Goal: Information Seeking & Learning: Learn about a topic

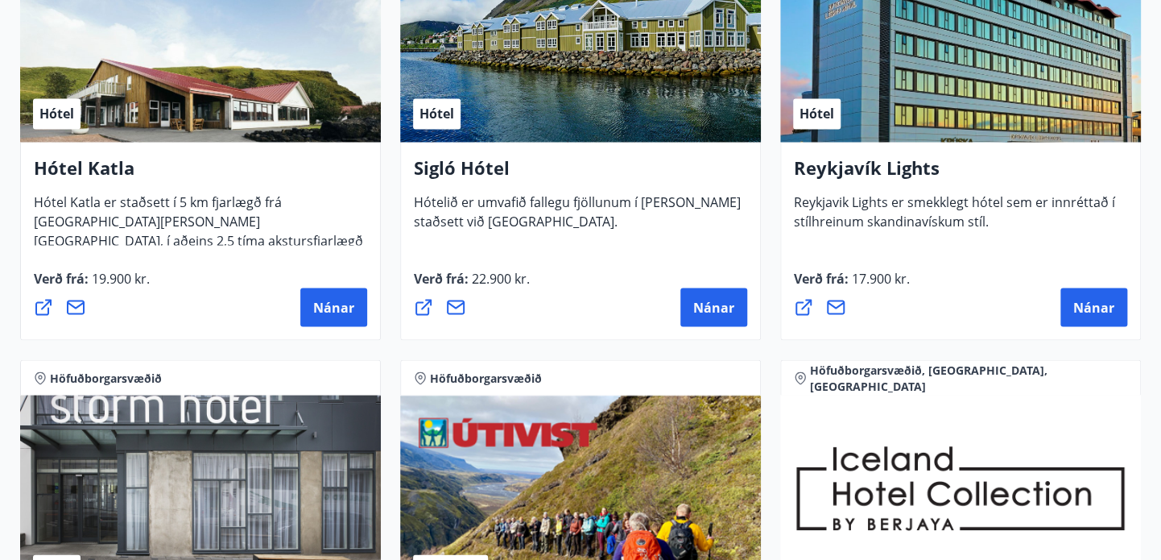
scroll to position [1302, 0]
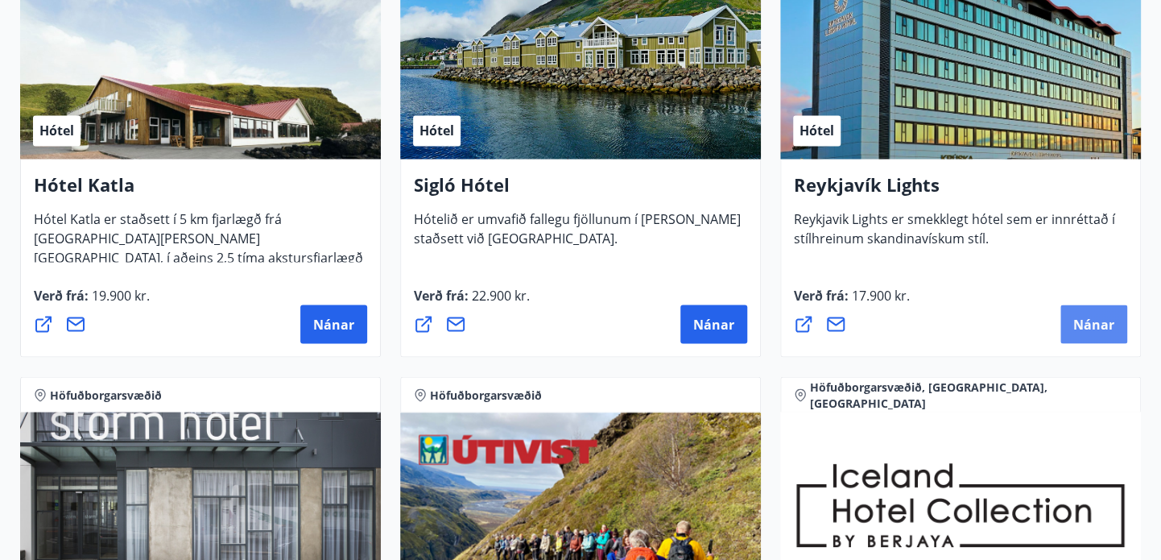
click at [1085, 316] on span "Nánar" at bounding box center [1093, 324] width 41 height 18
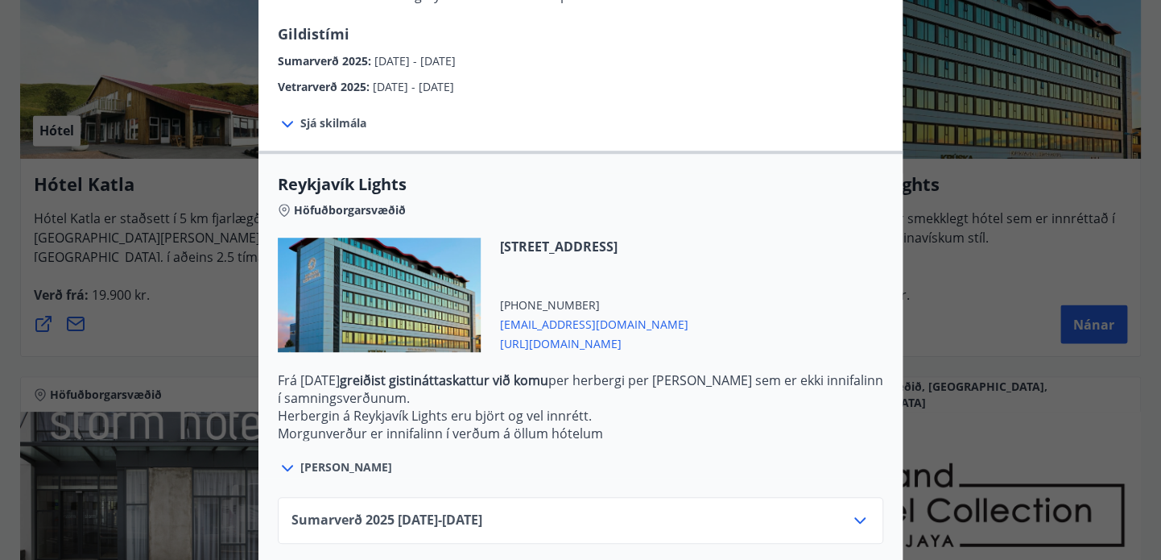
scroll to position [442, 0]
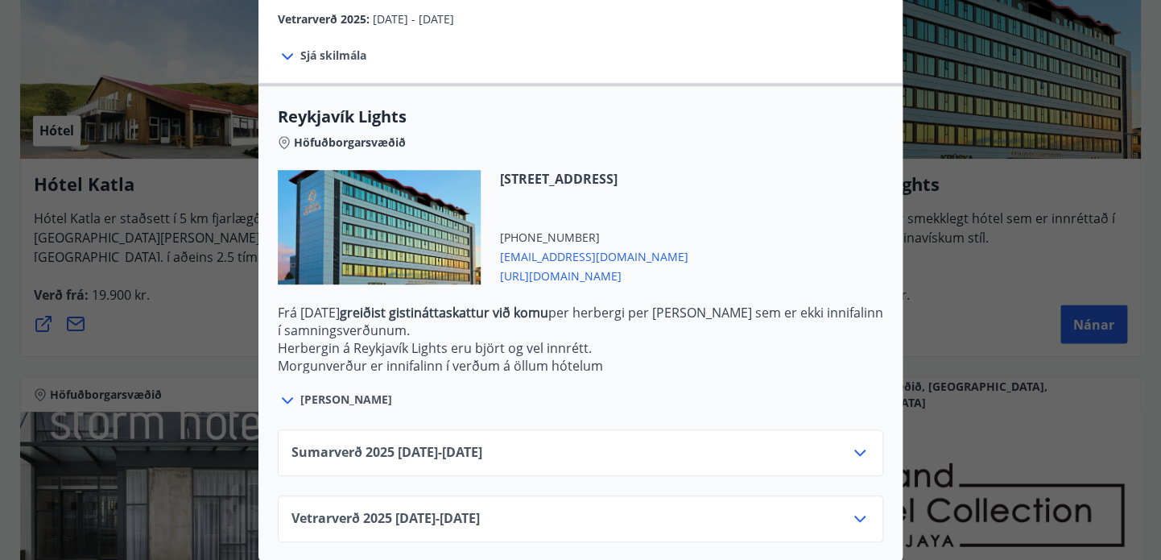
click at [855, 452] on icon at bounding box center [859, 452] width 19 height 19
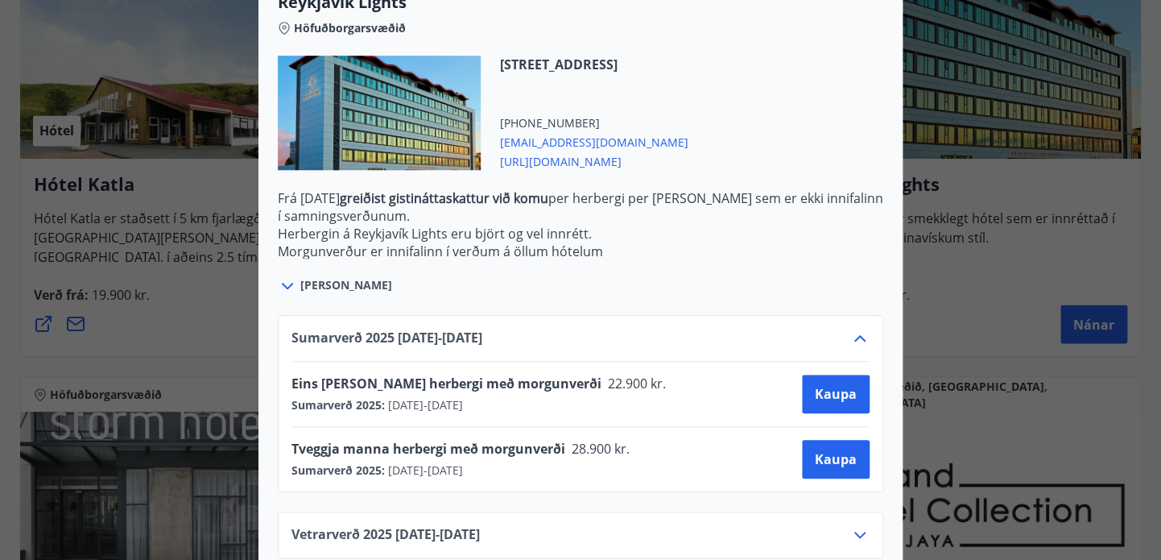
scroll to position [0, 0]
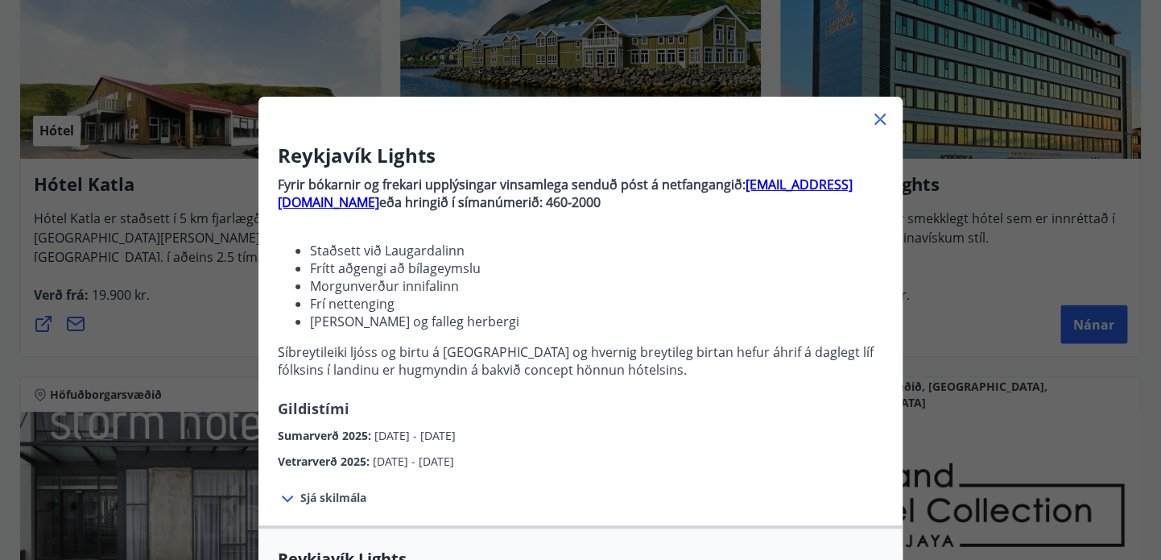
click at [187, 324] on div "Reykjavík Lights Fyrir bókarnir og frekari upplýsingar vinsamlega senduð póst á…" at bounding box center [580, 280] width 1161 height 560
click at [979, 301] on div "Reykjavík Lights Fyrir bókarnir og frekari upplýsingar vinsamlega senduð póst á…" at bounding box center [580, 280] width 1161 height 560
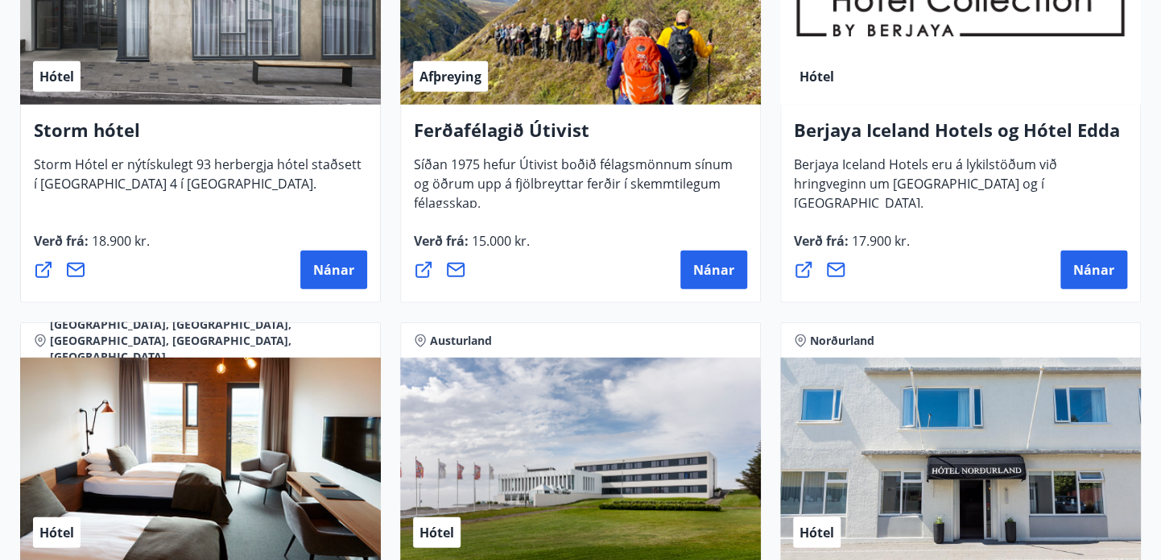
scroll to position [1815, 0]
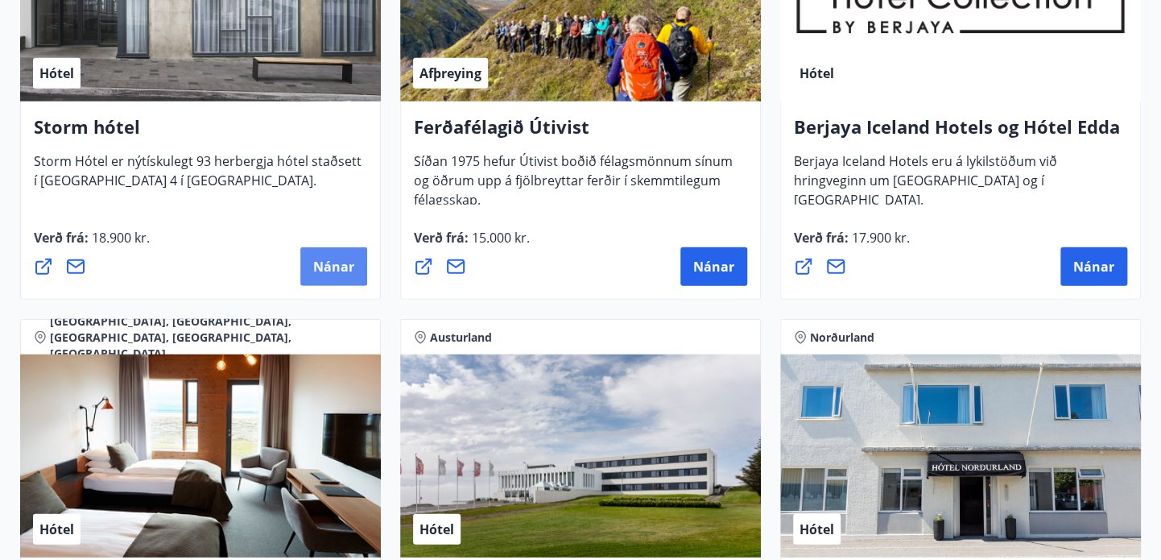
click at [352, 271] on span "Nánar" at bounding box center [333, 267] width 41 height 18
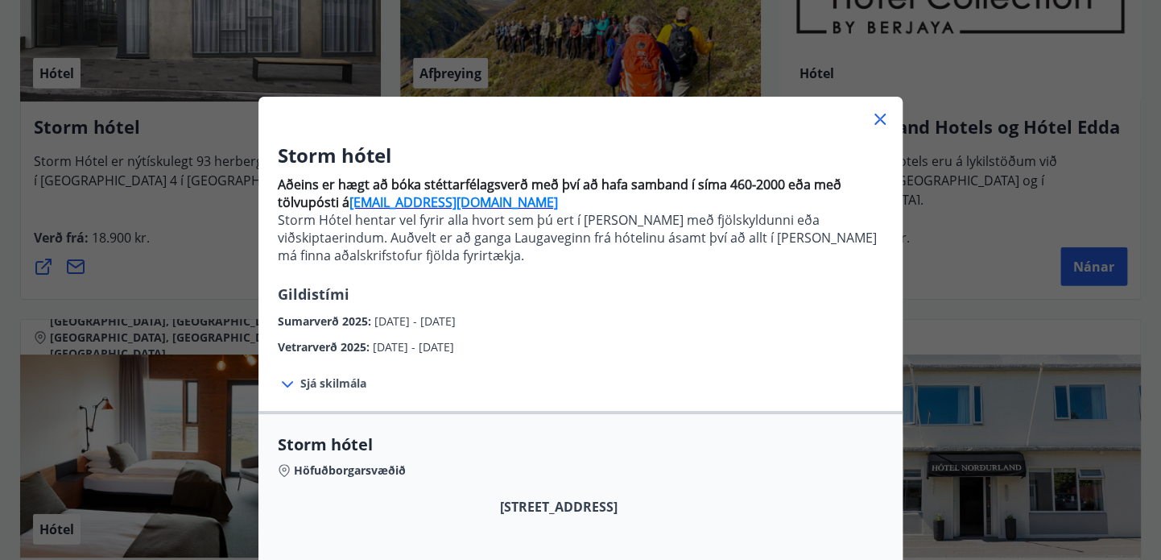
scroll to position [328, 0]
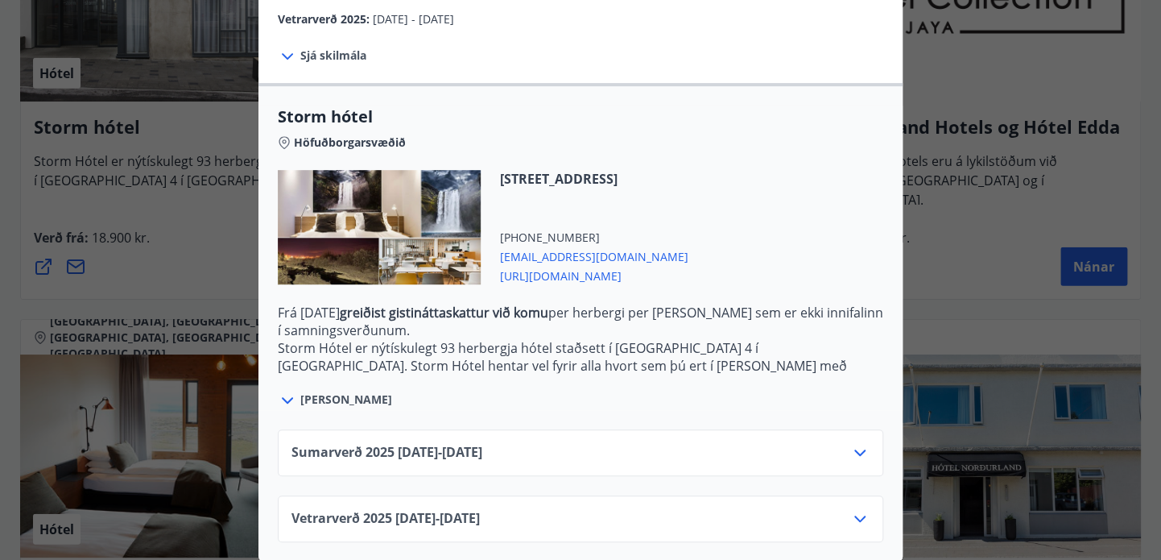
click at [860, 453] on icon at bounding box center [859, 452] width 11 height 6
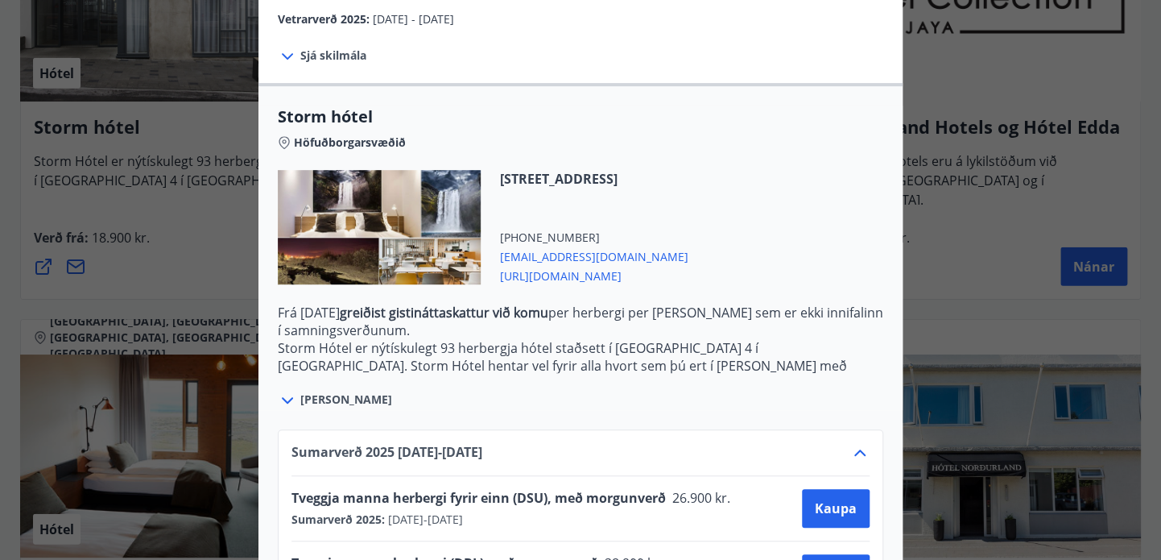
scroll to position [457, 0]
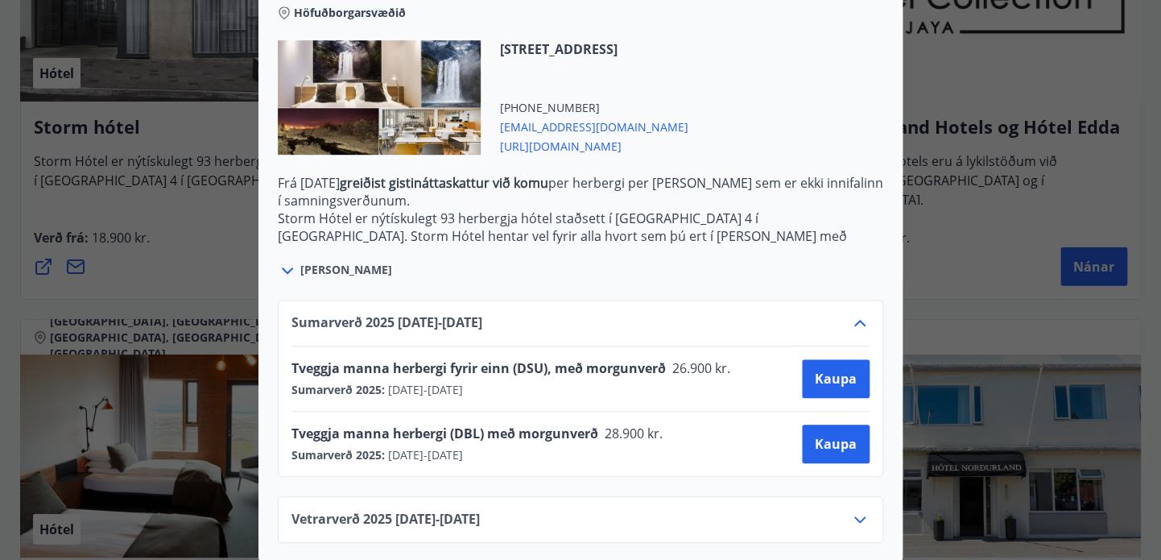
click at [173, 246] on div at bounding box center [580, 280] width 1161 height 560
click at [173, 247] on div "Nánar" at bounding box center [200, 266] width 333 height 39
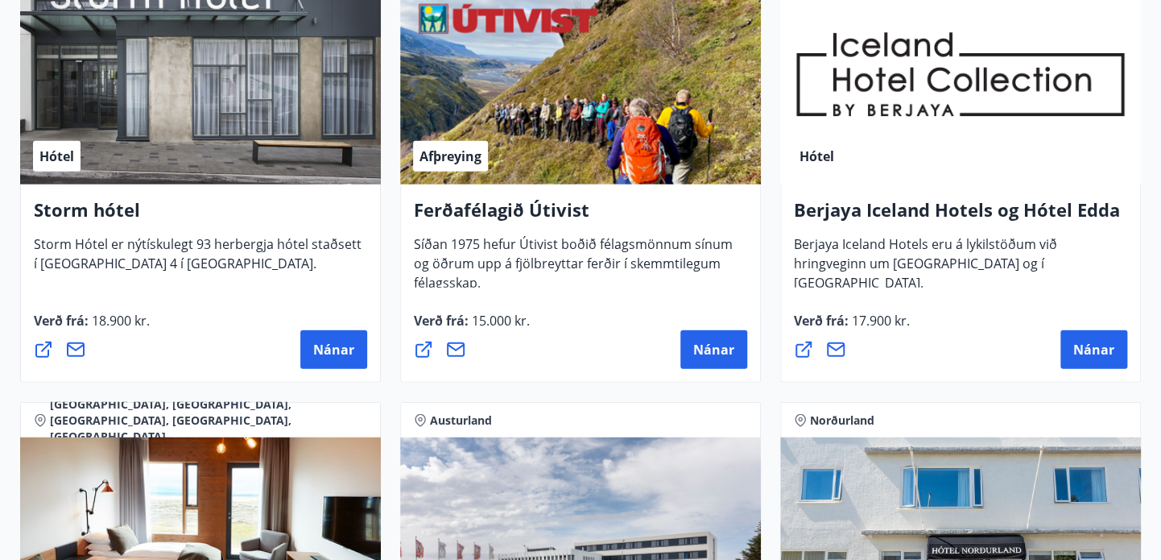
scroll to position [1734, 0]
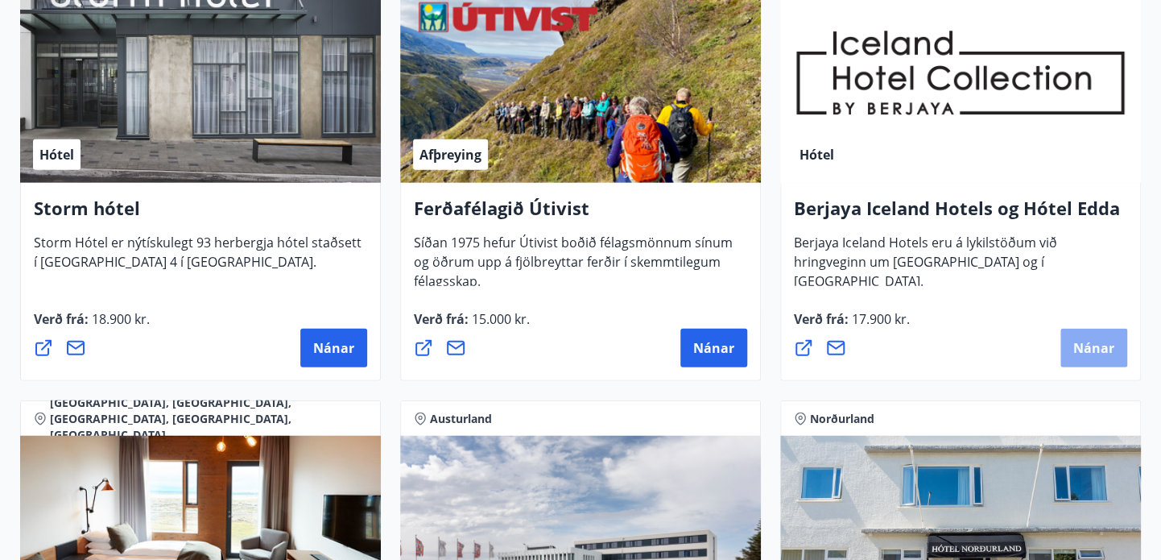
click at [1095, 345] on span "Nánar" at bounding box center [1093, 348] width 41 height 18
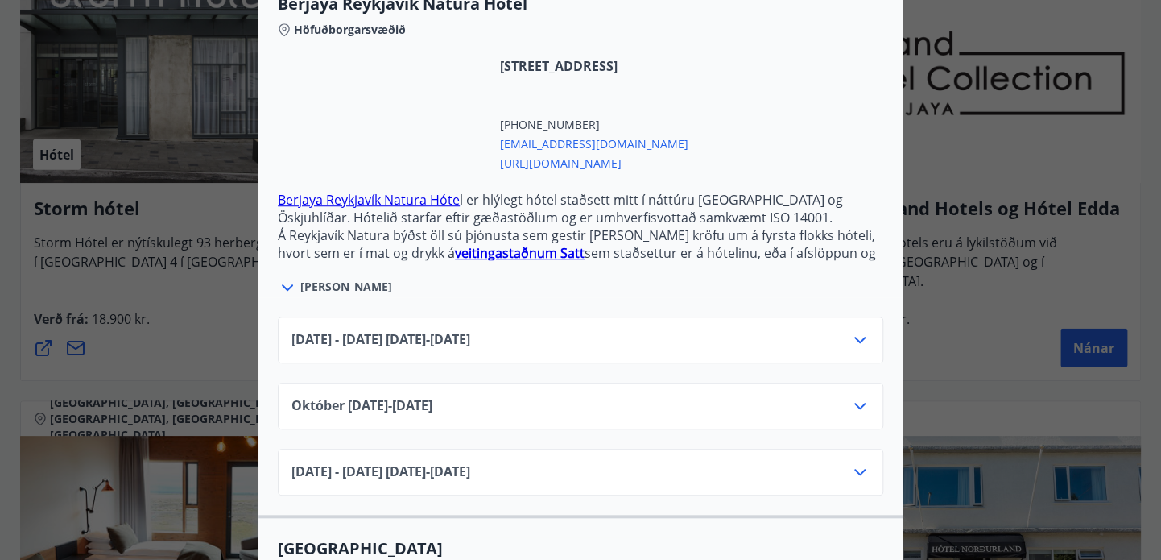
scroll to position [467, 0]
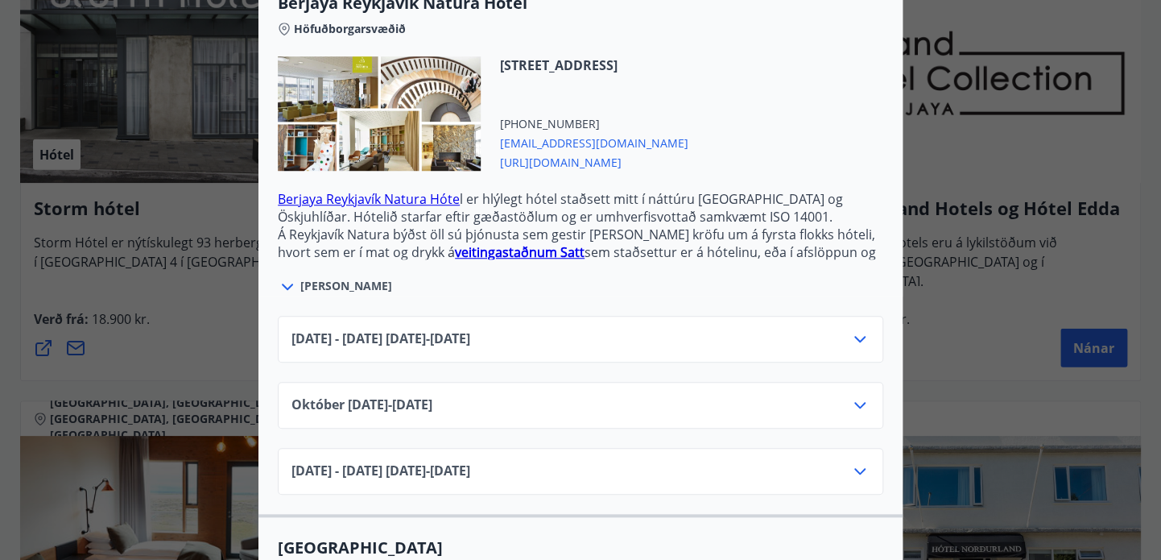
click at [845, 329] on div "Júní 2025 - September 2025 01.06.25 - 30.09.25" at bounding box center [580, 345] width 578 height 32
click at [861, 336] on icon at bounding box center [859, 339] width 11 height 6
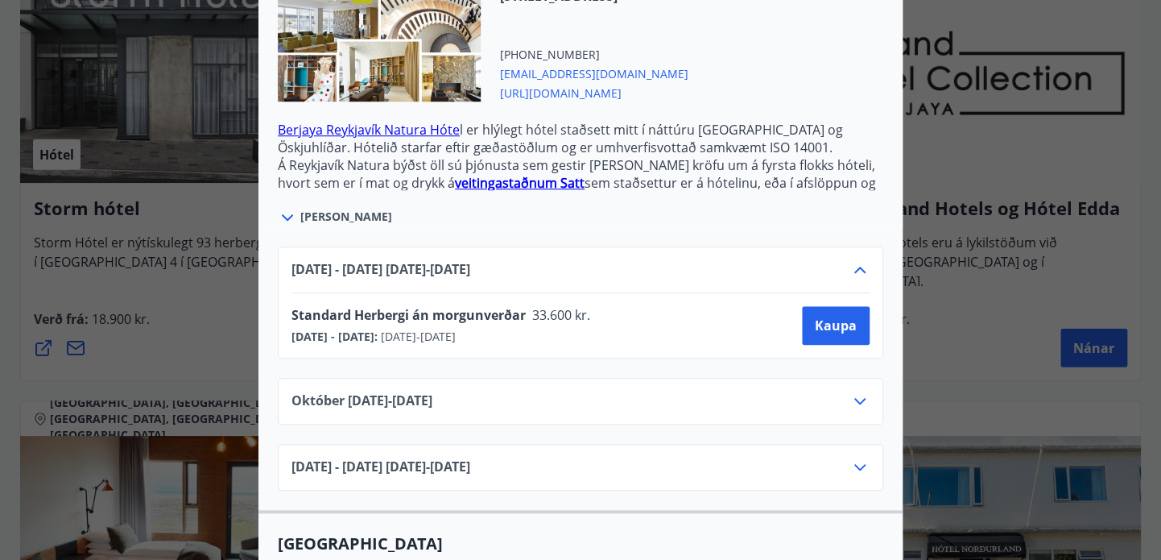
scroll to position [560, 0]
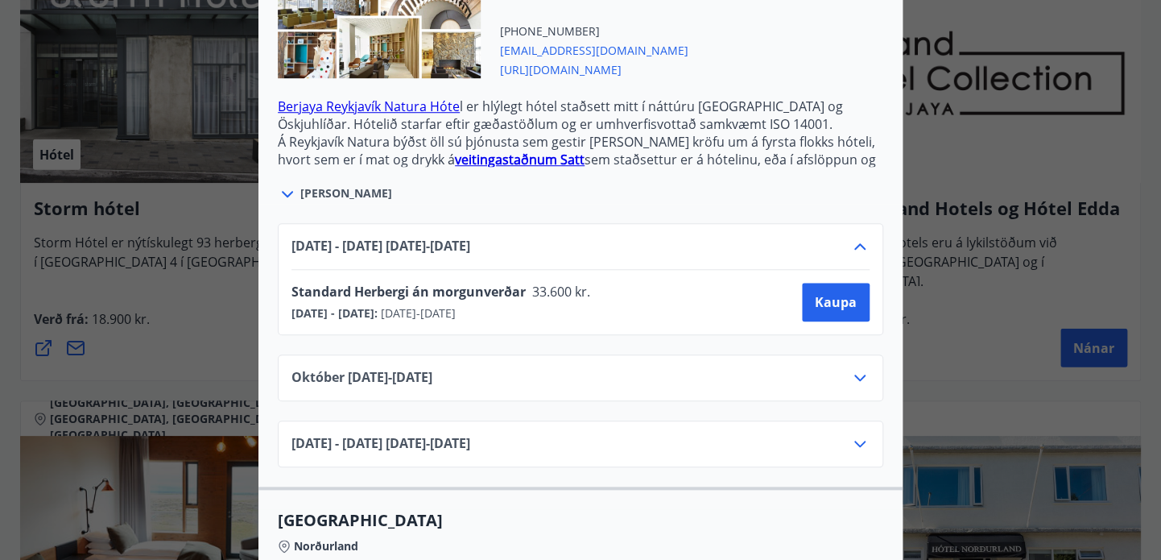
click at [211, 328] on div "Berjaya Iceland Hotels og Hótel Edda Berjaya Iceland Hotels og Hótel Edda eru h…" at bounding box center [580, 280] width 1161 height 560
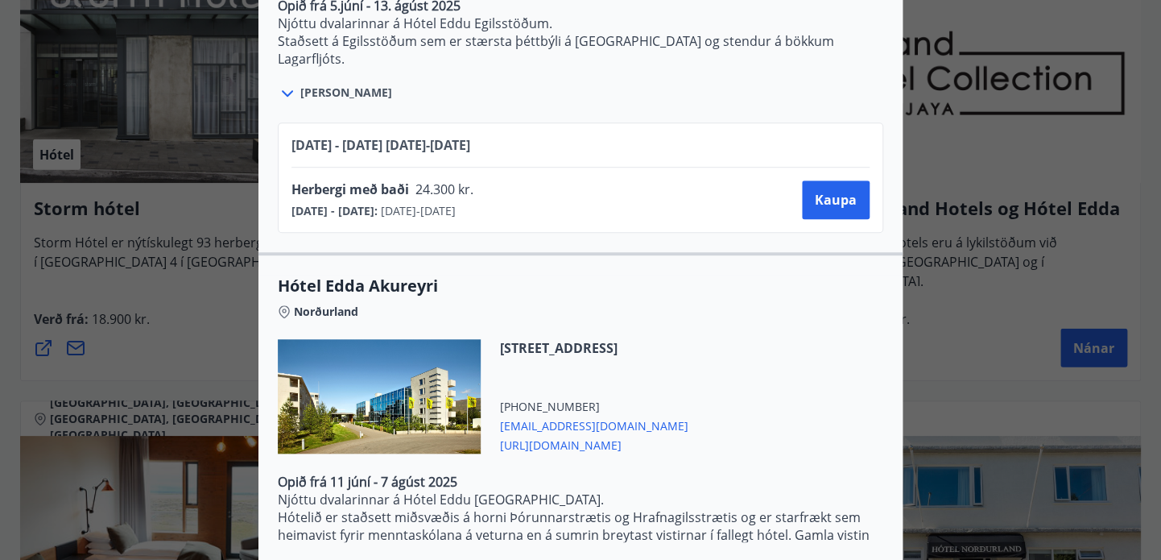
scroll to position [3579, 0]
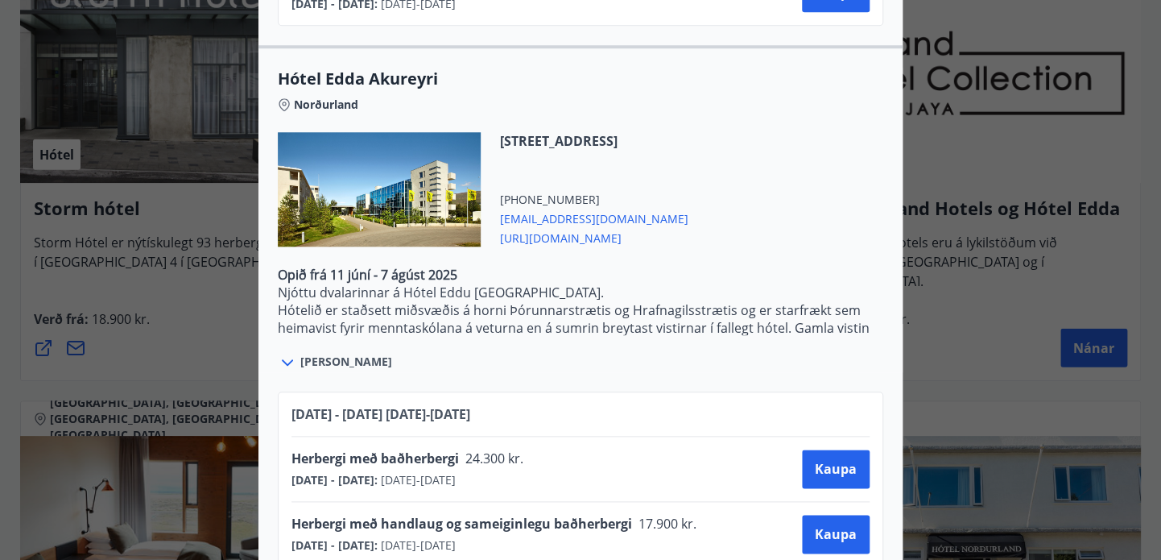
click at [180, 285] on div "Berjaya Iceland Hotels og Hótel Edda Berjaya Iceland Hotels og Hótel Edda eru h…" at bounding box center [580, 280] width 1161 height 560
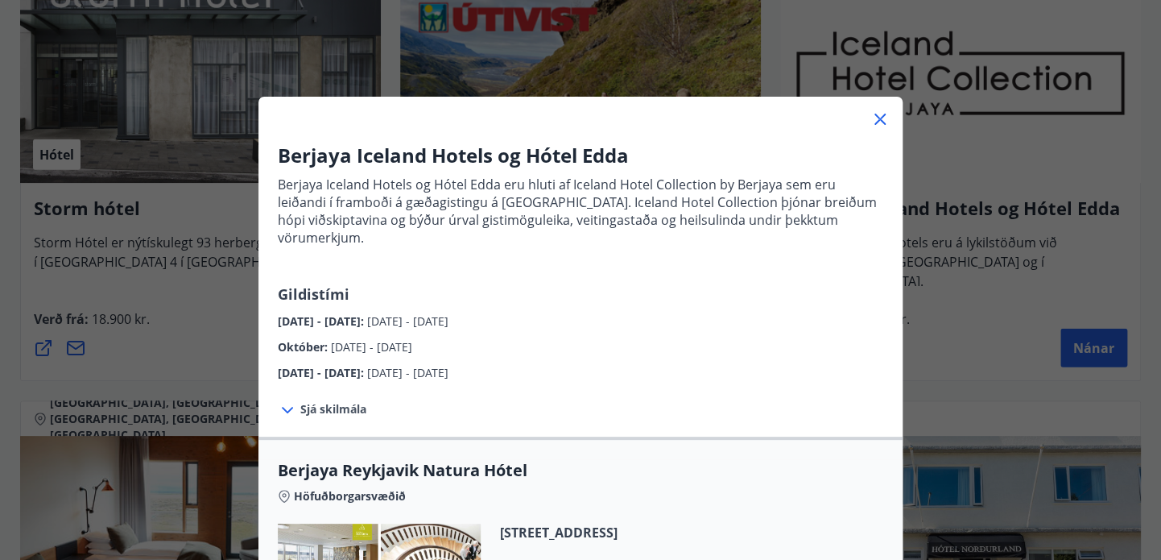
click at [866, 118] on div at bounding box center [580, 113] width 644 height 32
click at [877, 118] on icon at bounding box center [879, 119] width 19 height 19
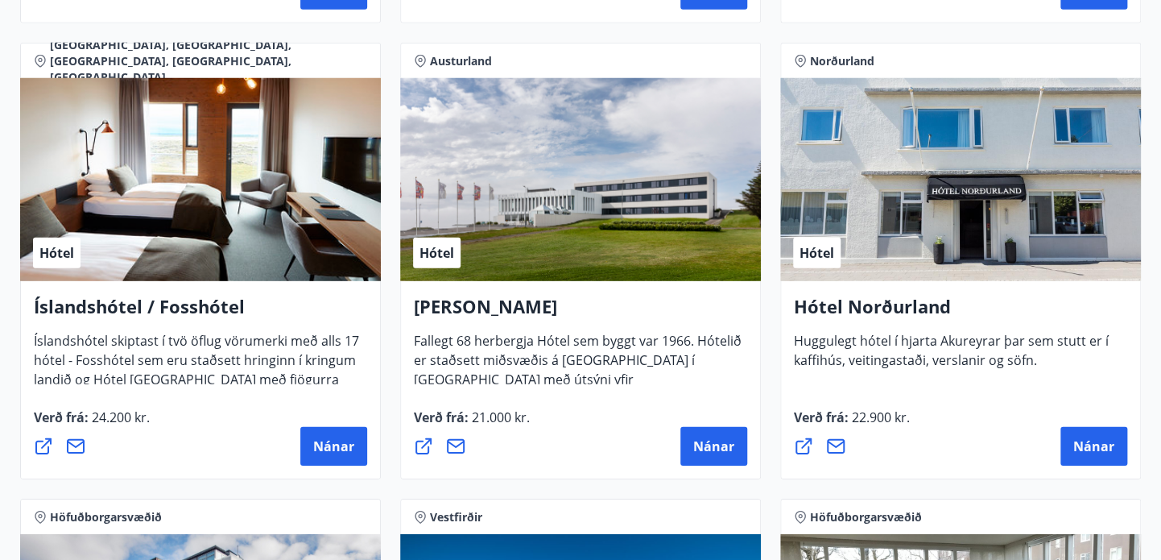
scroll to position [2094, 0]
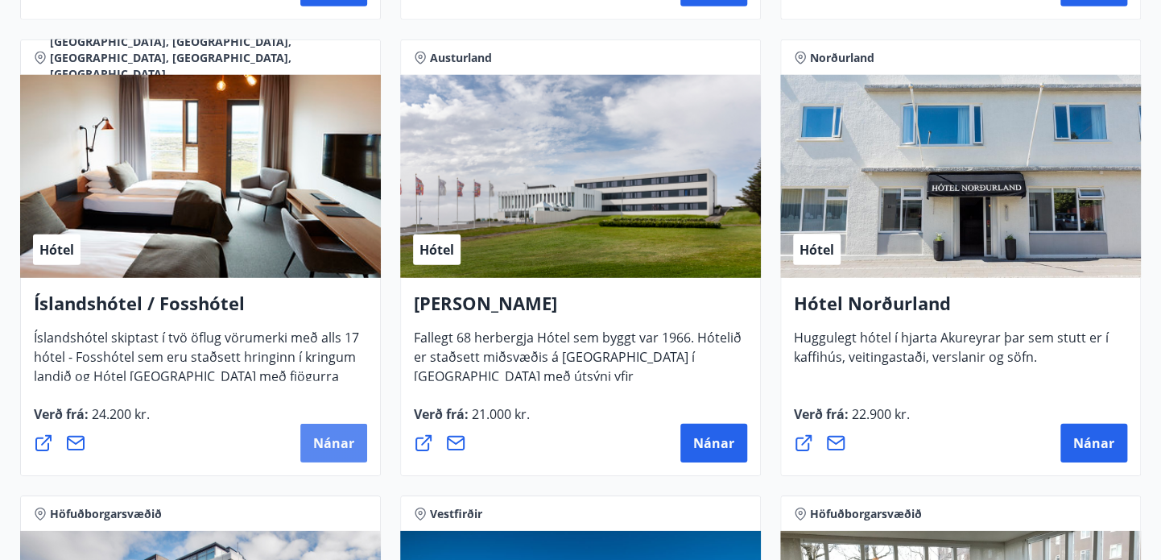
click at [338, 444] on span "Nánar" at bounding box center [333, 443] width 41 height 18
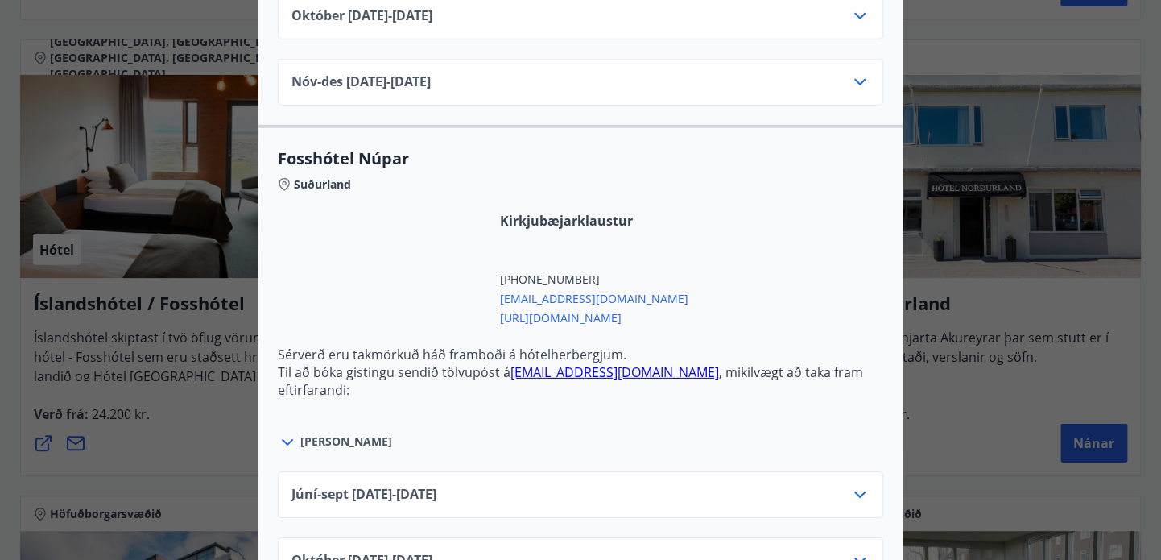
scroll to position [5171, 0]
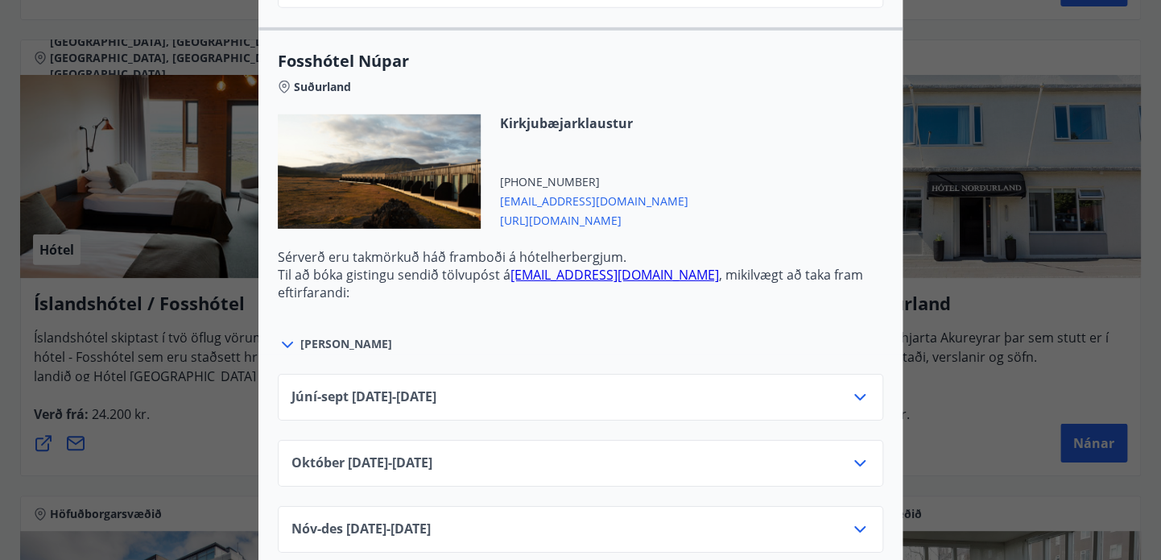
click at [208, 427] on div at bounding box center [580, 280] width 1161 height 560
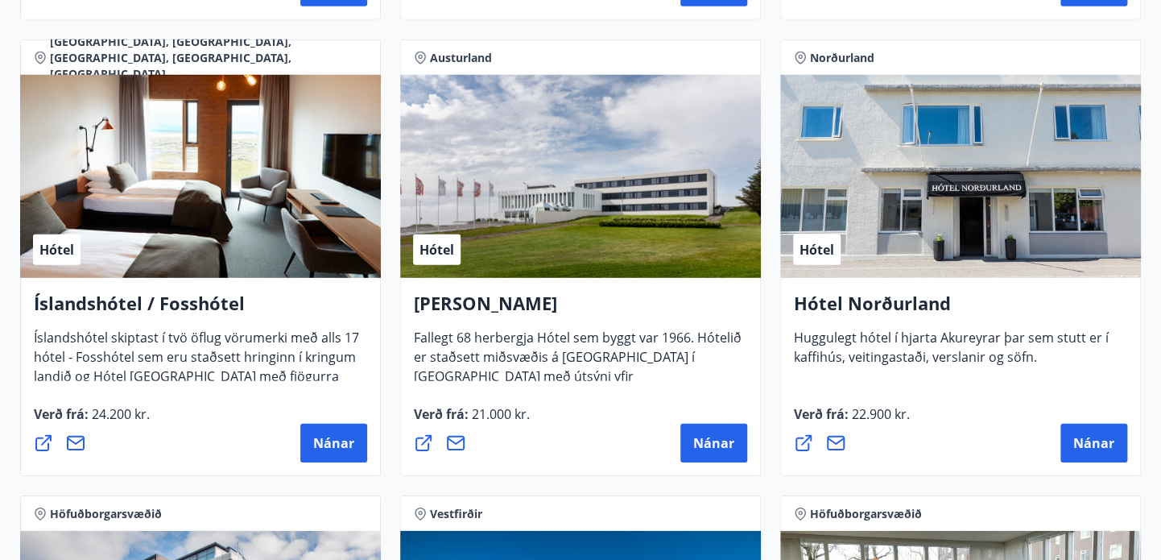
click at [208, 427] on div "Nánar" at bounding box center [200, 443] width 333 height 39
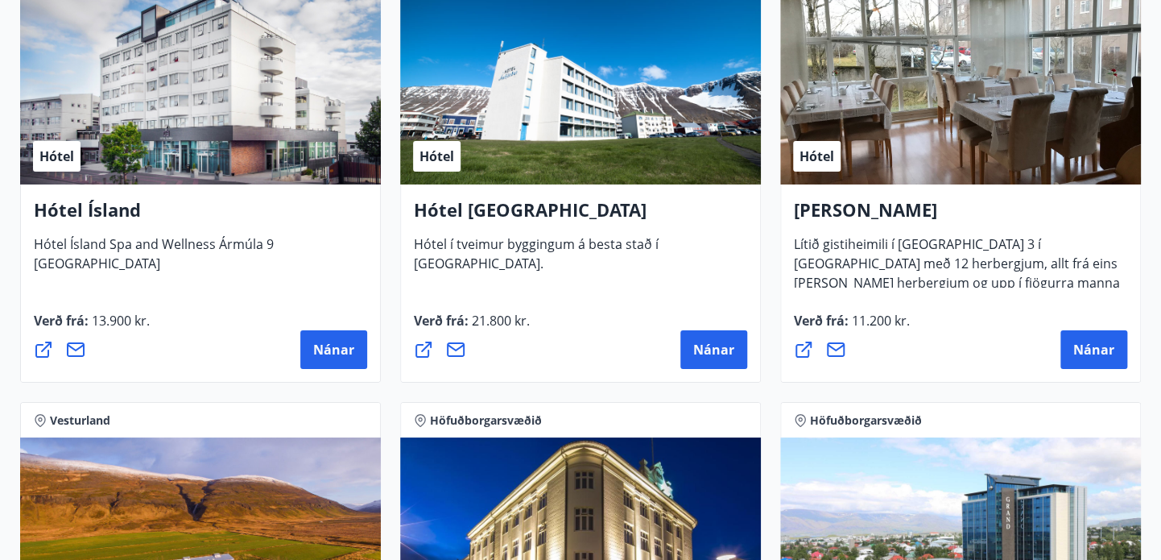
scroll to position [2684, 0]
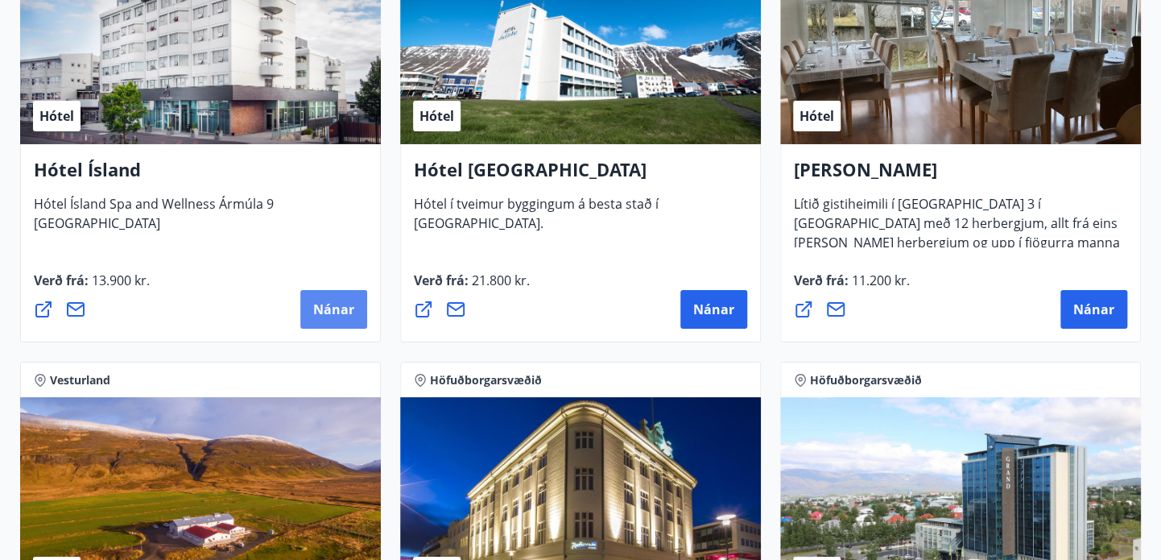
click at [330, 314] on span "Nánar" at bounding box center [333, 309] width 41 height 18
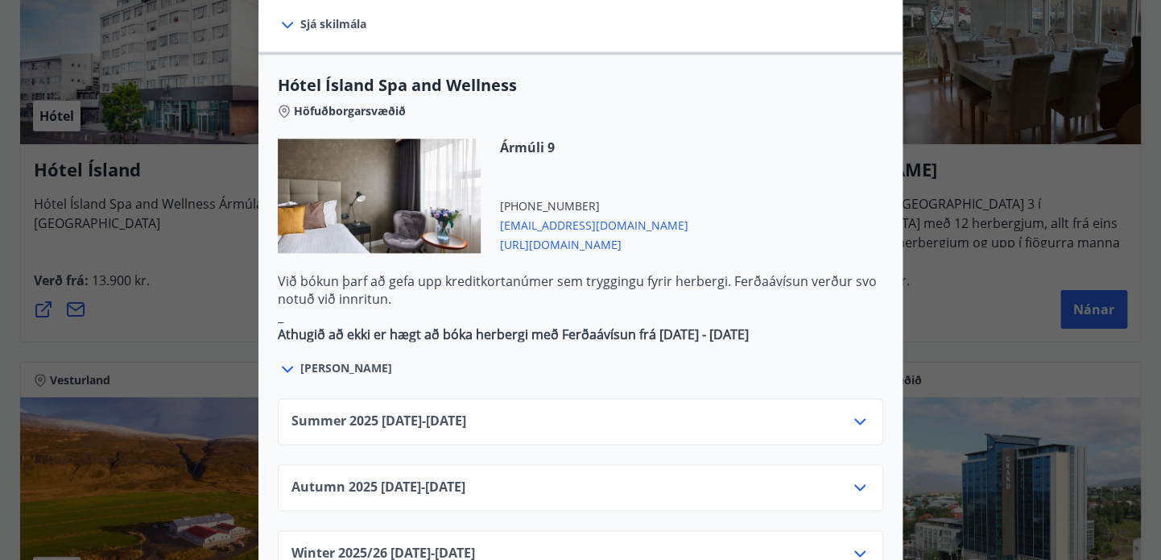
scroll to position [863, 0]
click at [869, 411] on icon at bounding box center [859, 420] width 19 height 19
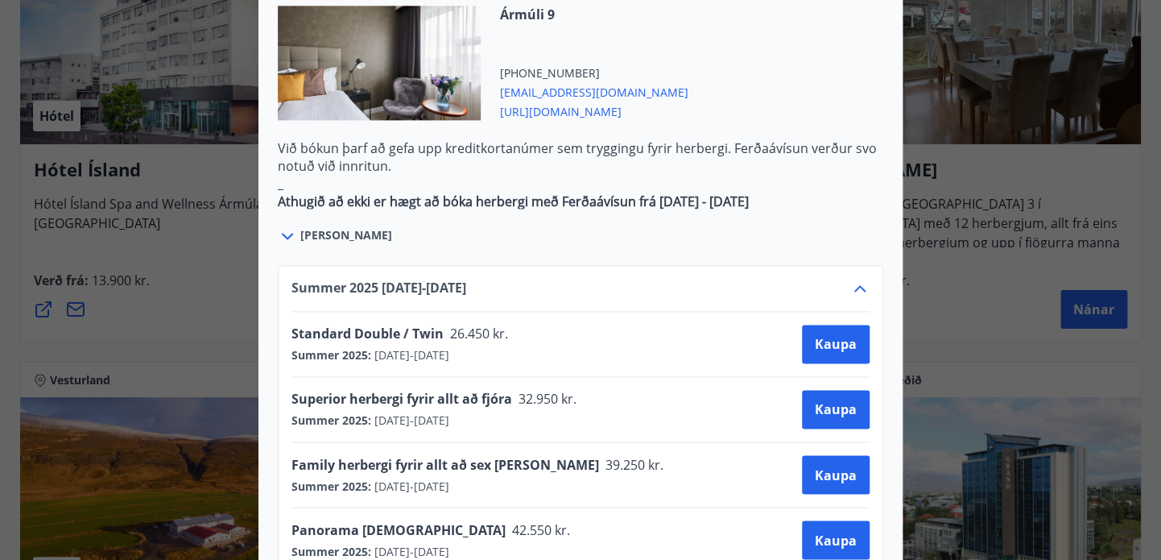
scroll to position [998, 0]
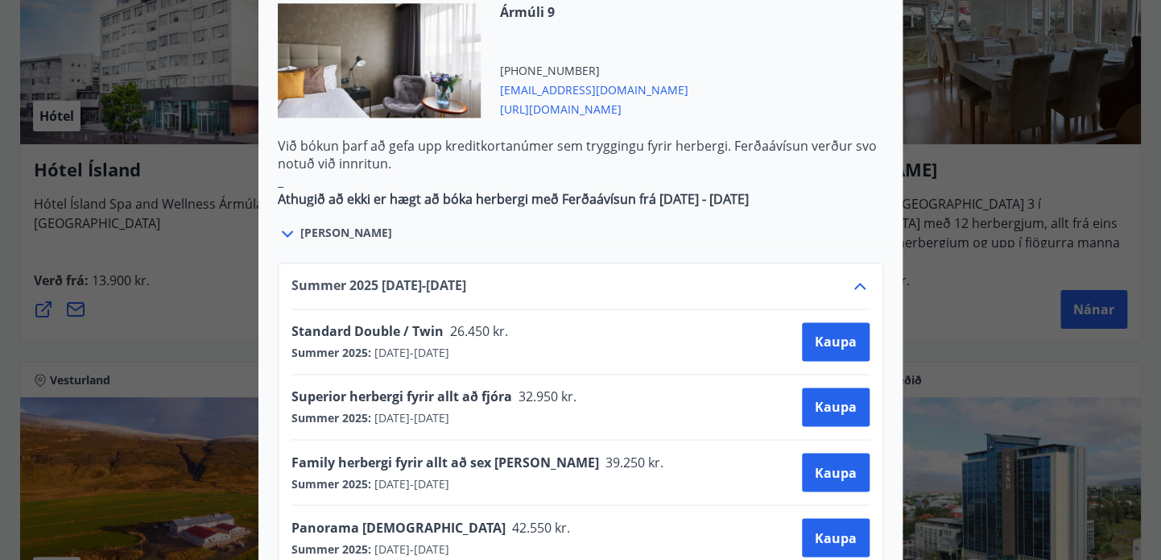
click at [209, 306] on div "Hótel Ísland Sendu skilaboð til að panta herbergi reception@hotelisland.is Athu…" at bounding box center [580, 280] width 1161 height 560
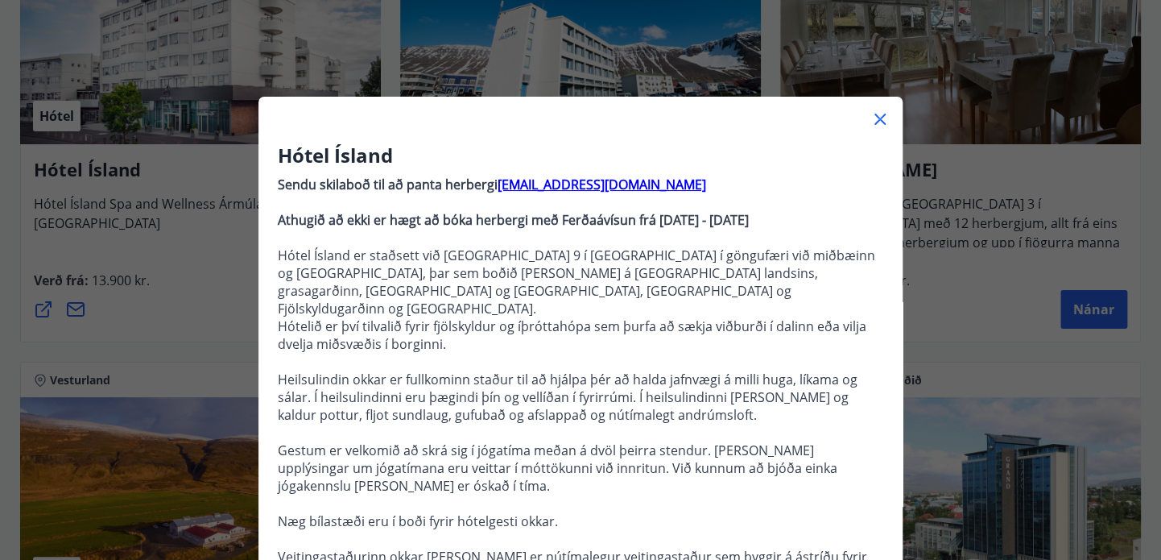
click at [879, 114] on icon at bounding box center [879, 119] width 19 height 19
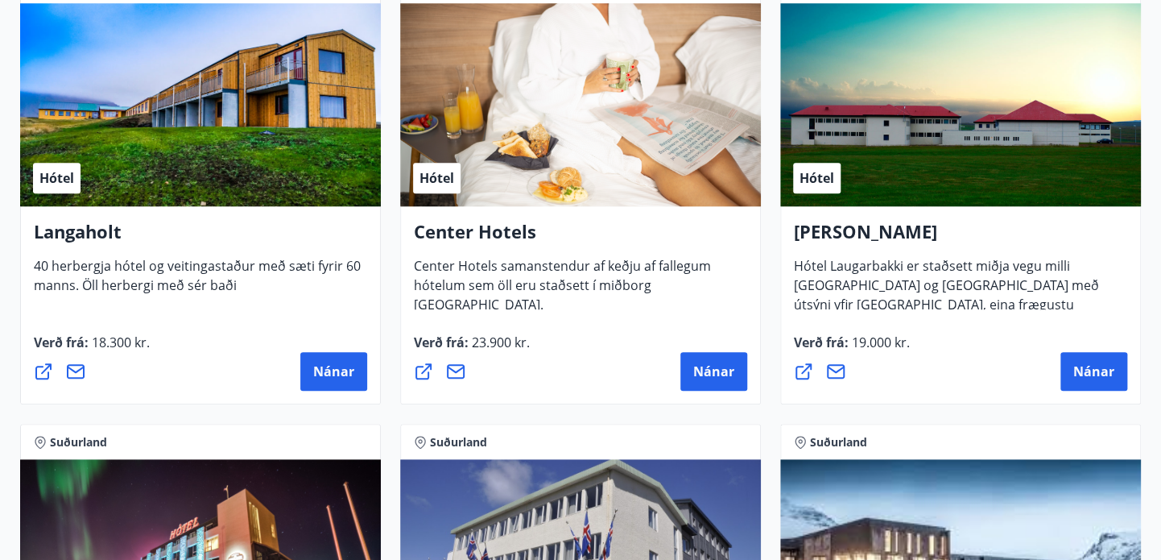
scroll to position [3536, 0]
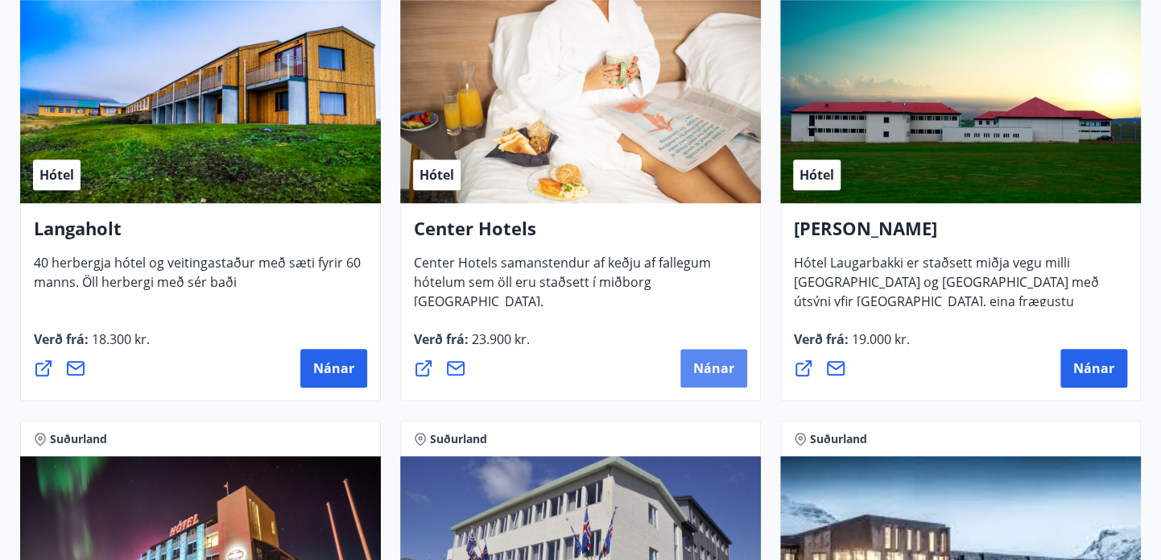
click at [700, 360] on span "Nánar" at bounding box center [713, 368] width 41 height 18
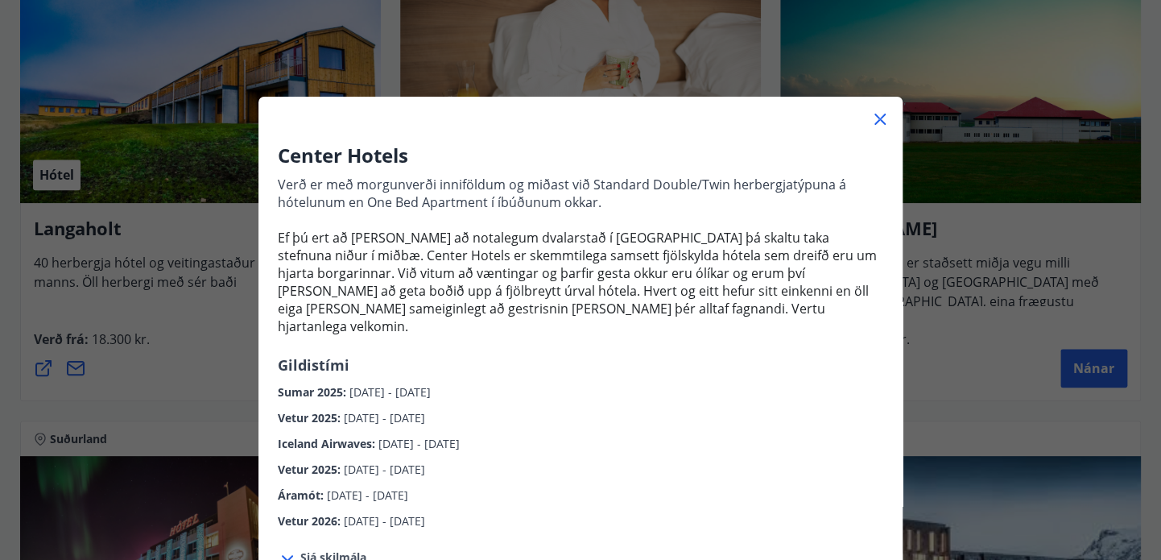
scroll to position [665, 0]
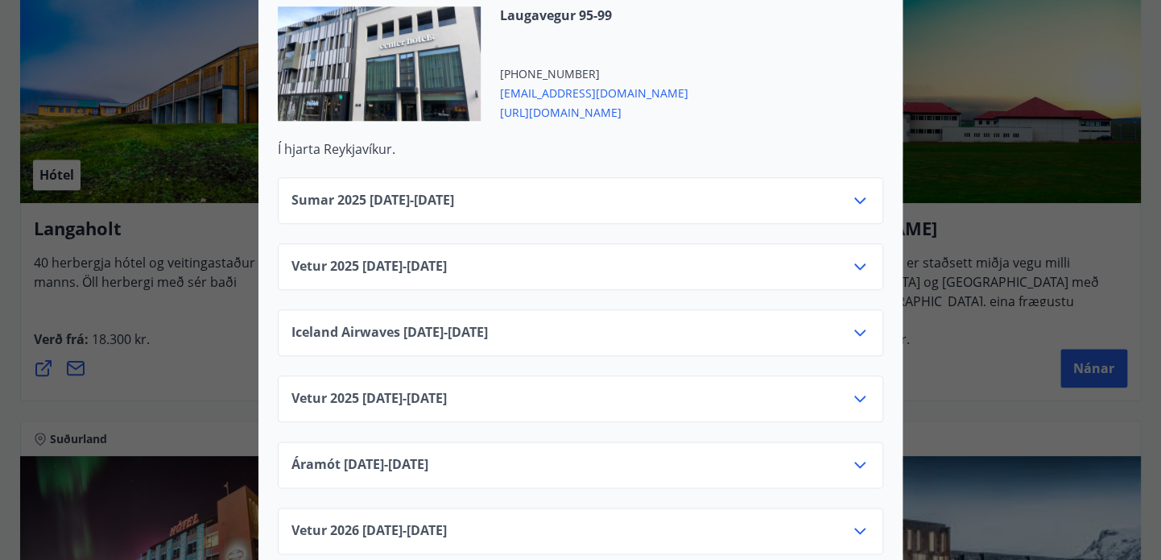
click at [861, 323] on icon at bounding box center [859, 332] width 19 height 19
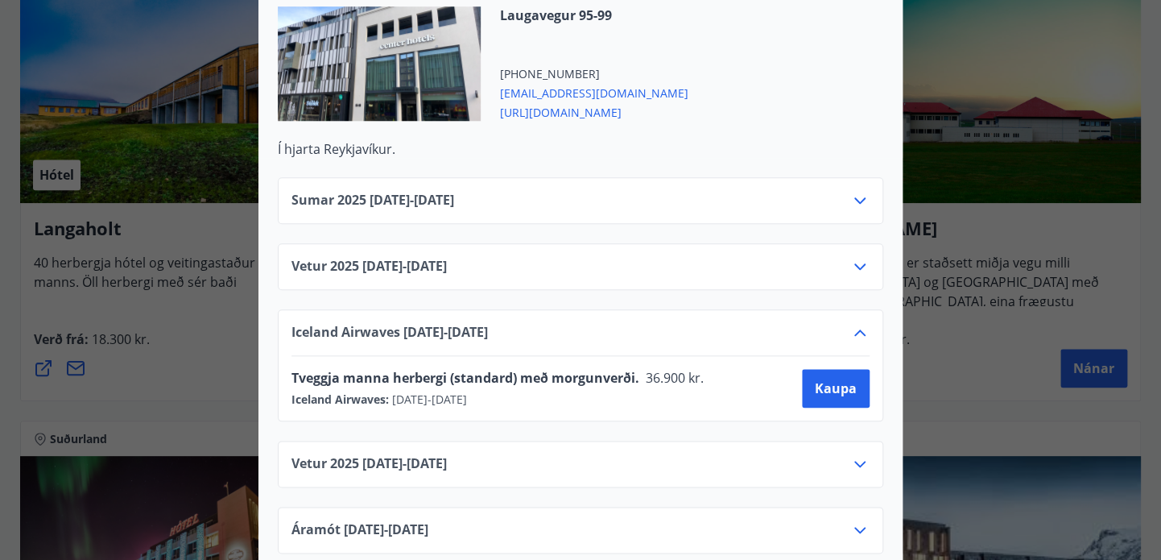
click at [857, 191] on icon at bounding box center [859, 200] width 19 height 19
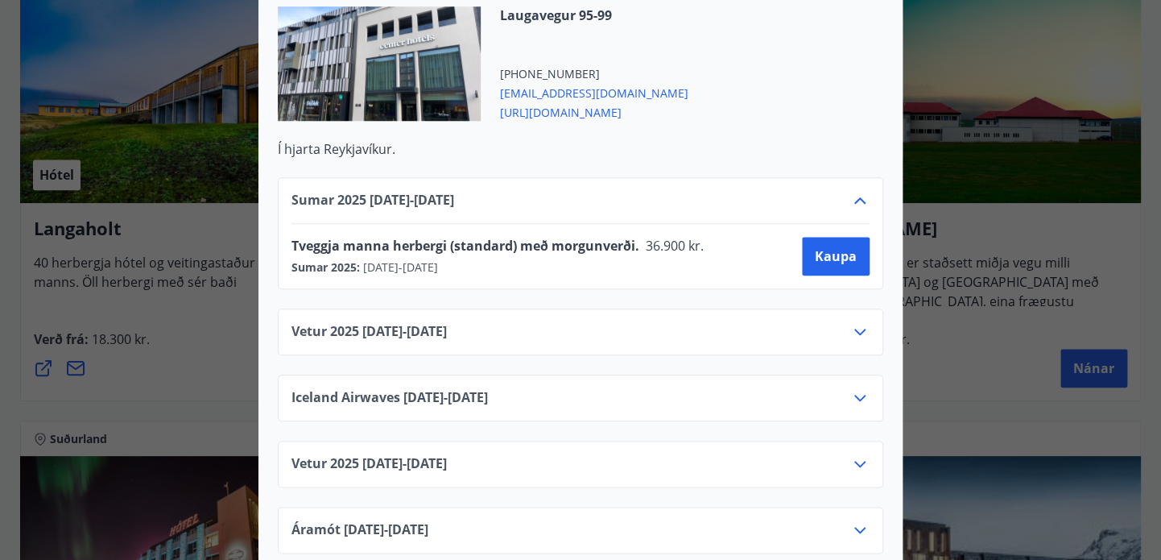
scroll to position [0, 0]
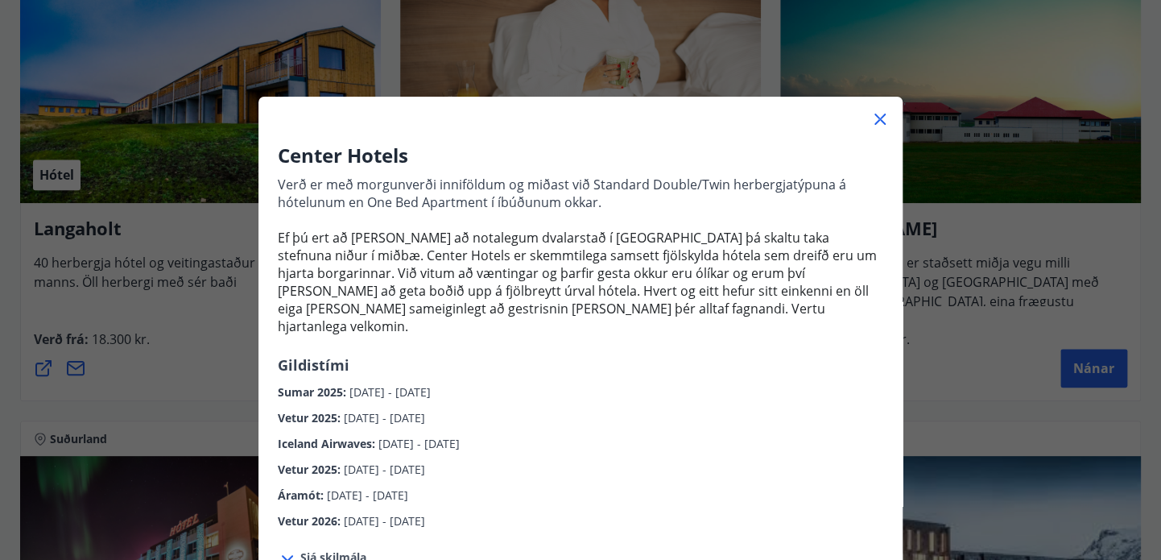
click at [180, 370] on div "Center Hotels Verð er með morgunverði inniföldum og miðast við Standard Double/…" at bounding box center [580, 280] width 1161 height 560
click at [878, 120] on icon at bounding box center [879, 119] width 11 height 11
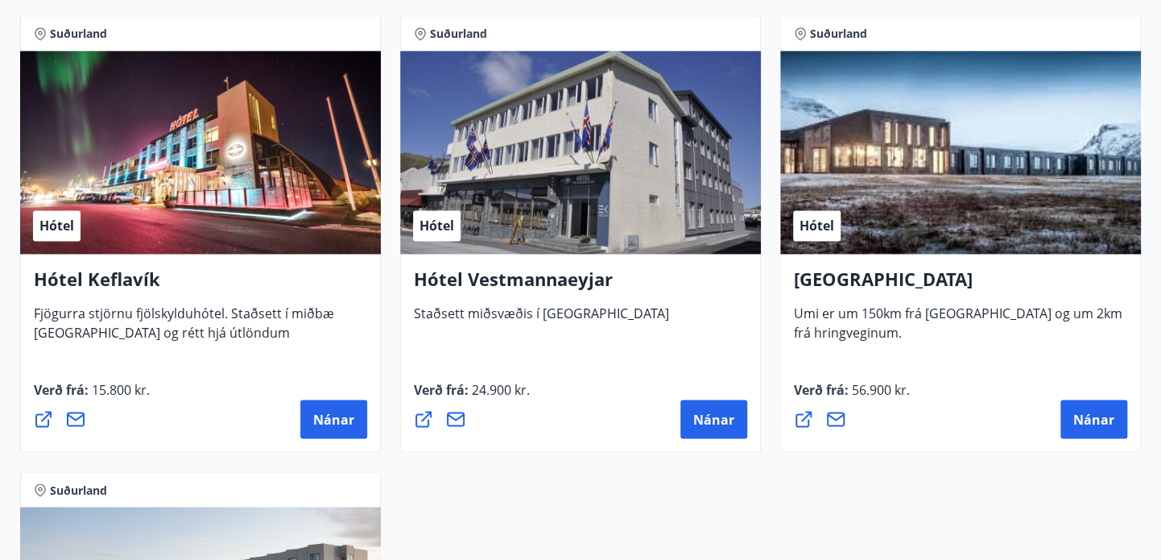
scroll to position [3952, 0]
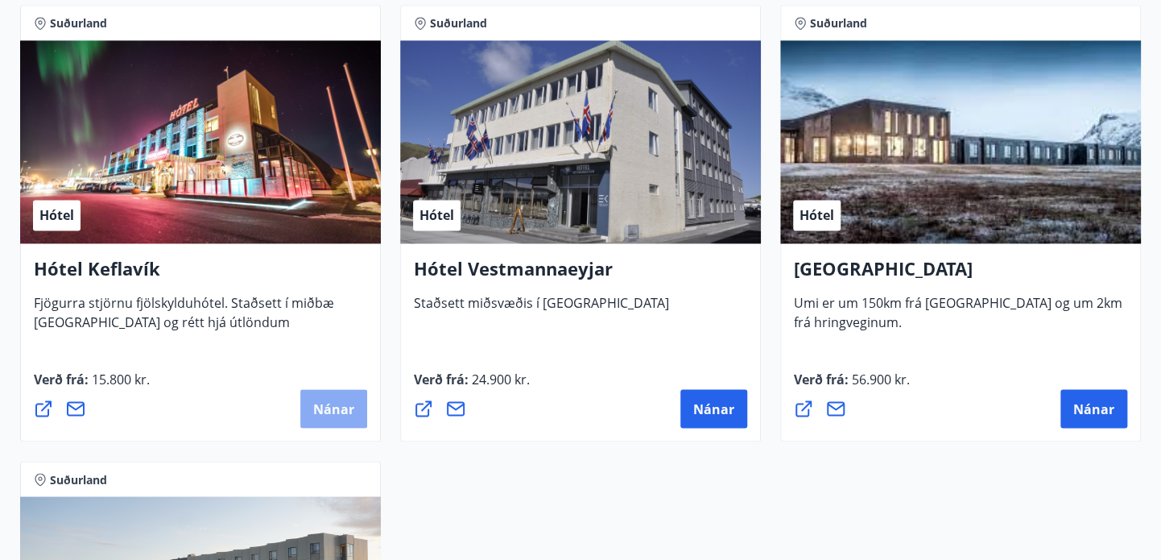
click at [337, 403] on span "Nánar" at bounding box center [333, 408] width 41 height 18
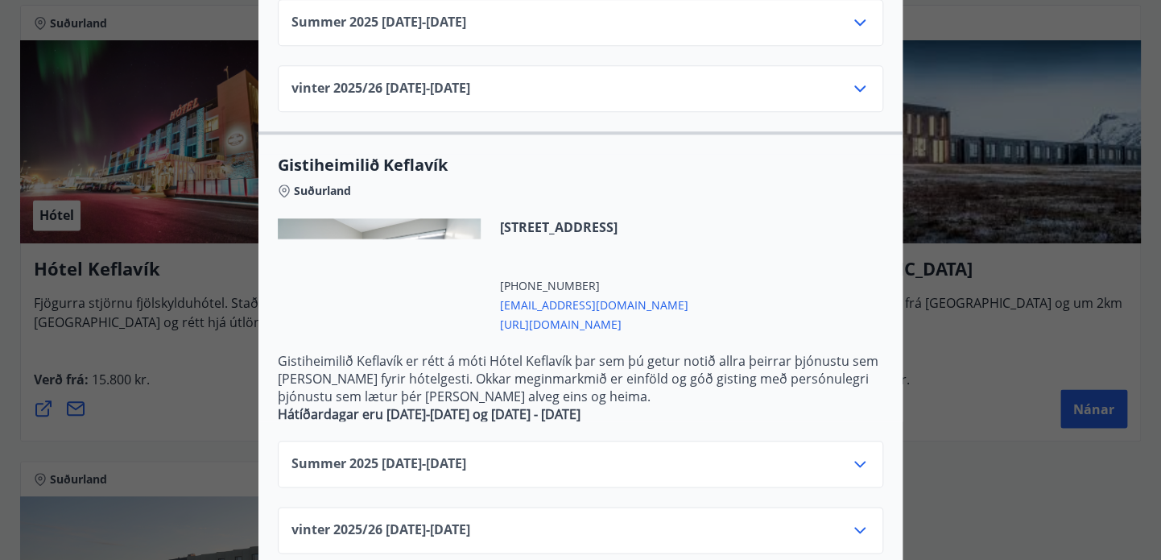
scroll to position [645, 0]
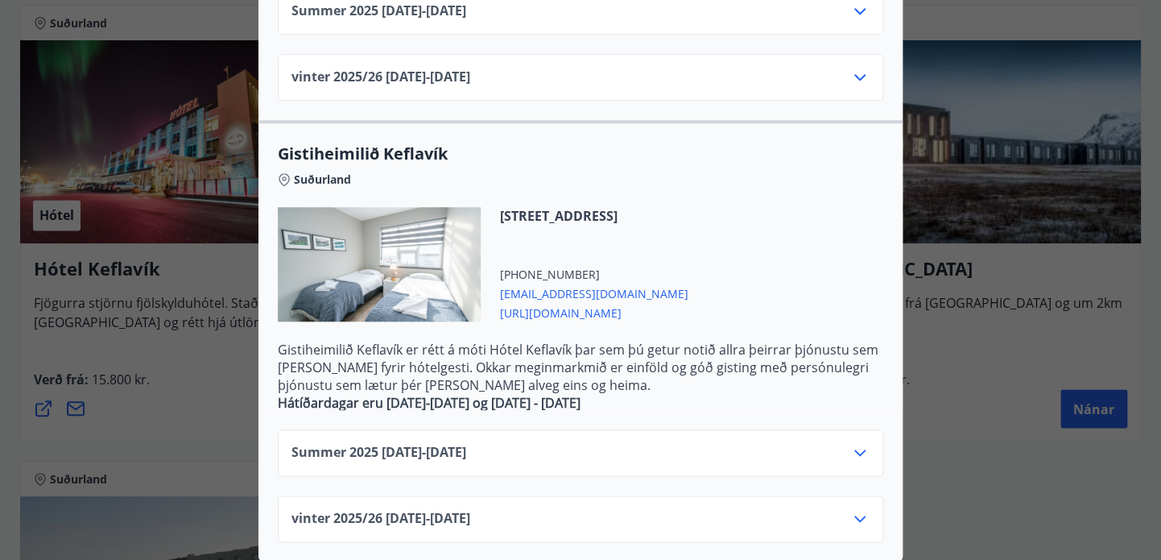
click at [215, 395] on div "Hótel Keflavík Fjögurra stjörnu fjölskylduhótel. Staðsett í miðbæ Keflavíkur og…" at bounding box center [580, 280] width 1161 height 560
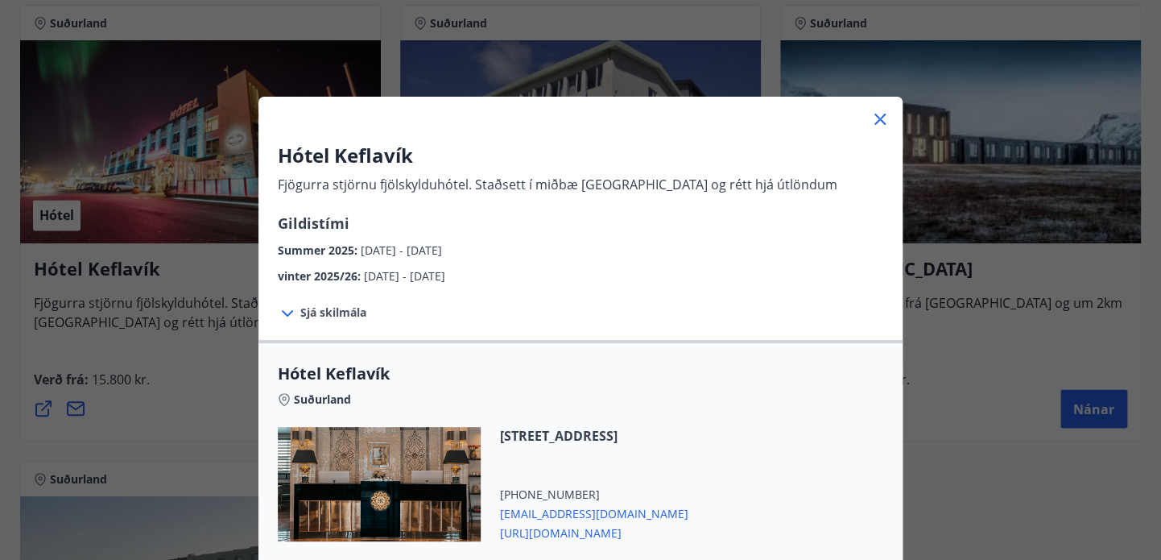
click at [876, 125] on icon at bounding box center [879, 119] width 19 height 19
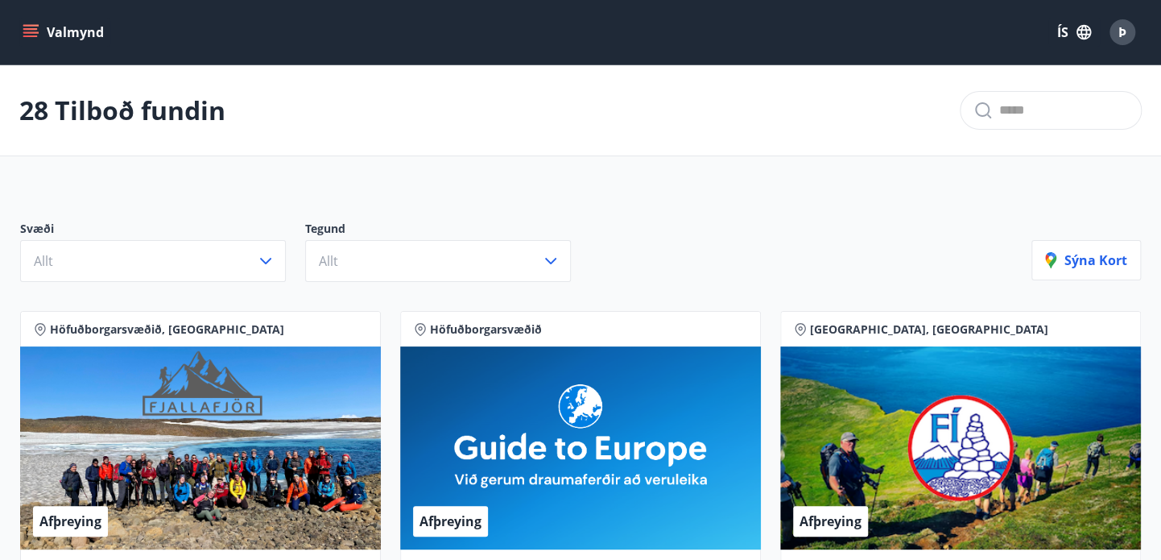
click at [34, 24] on icon "menu" at bounding box center [31, 32] width 16 height 16
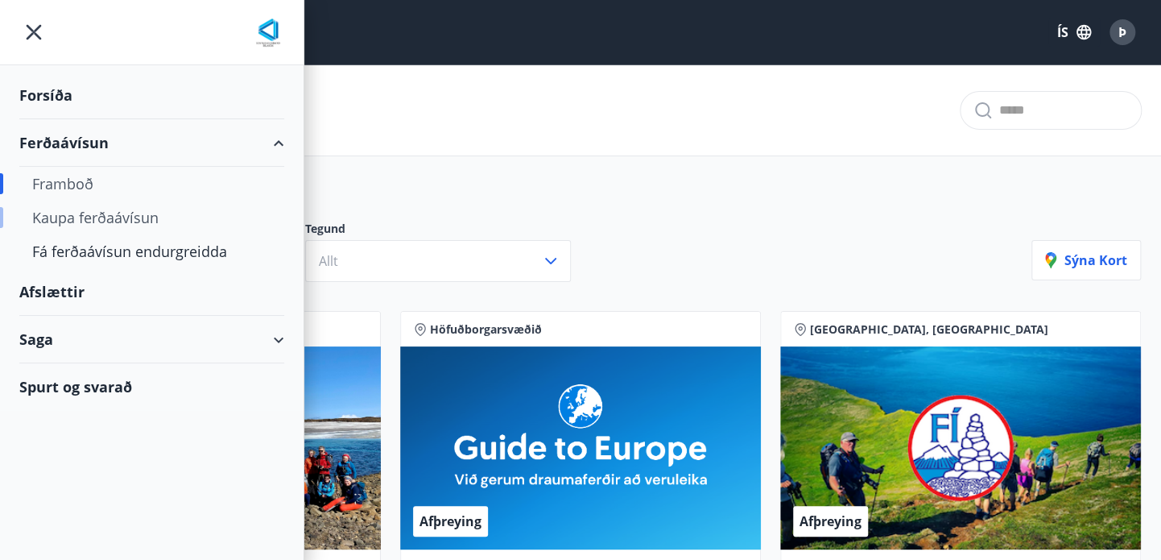
click at [141, 220] on div "Kaupa ferðaávísun" at bounding box center [151, 217] width 239 height 34
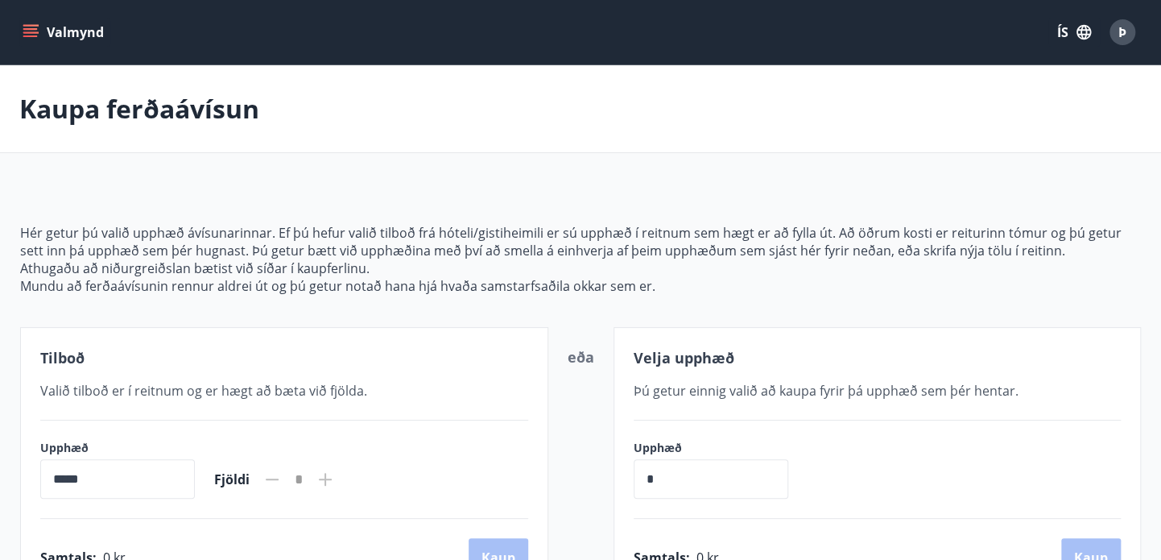
click at [67, 32] on button "Valmynd" at bounding box center [64, 32] width 91 height 29
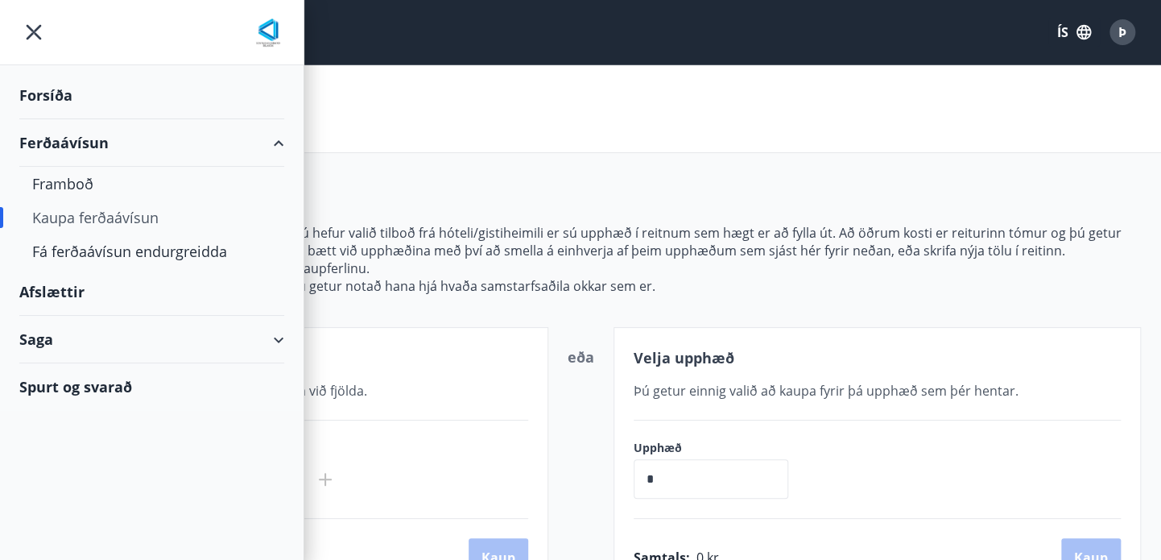
click at [53, 91] on div "Forsíða" at bounding box center [151, 96] width 265 height 48
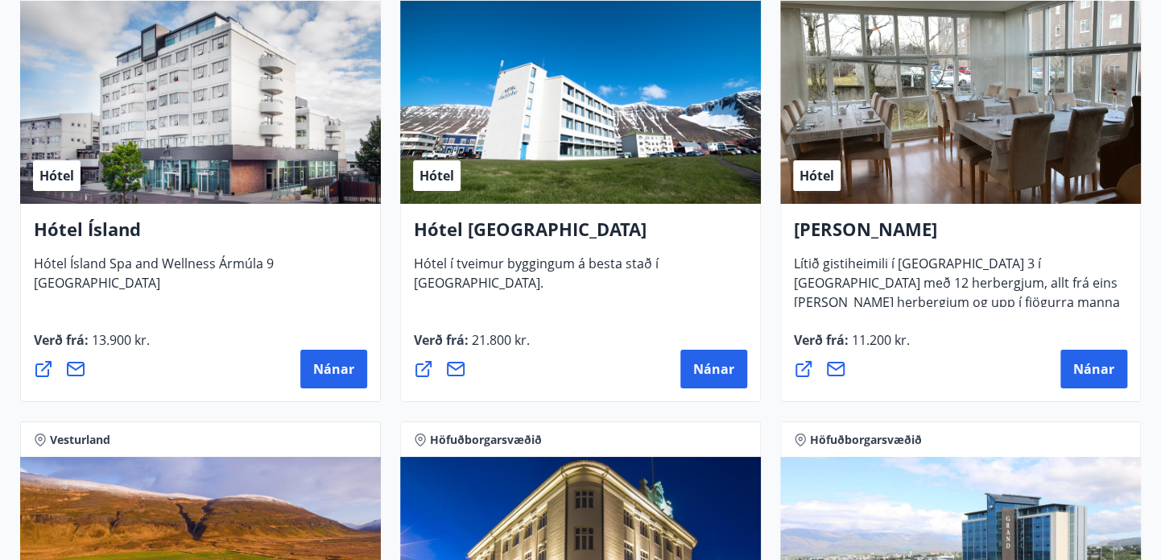
scroll to position [2620, 0]
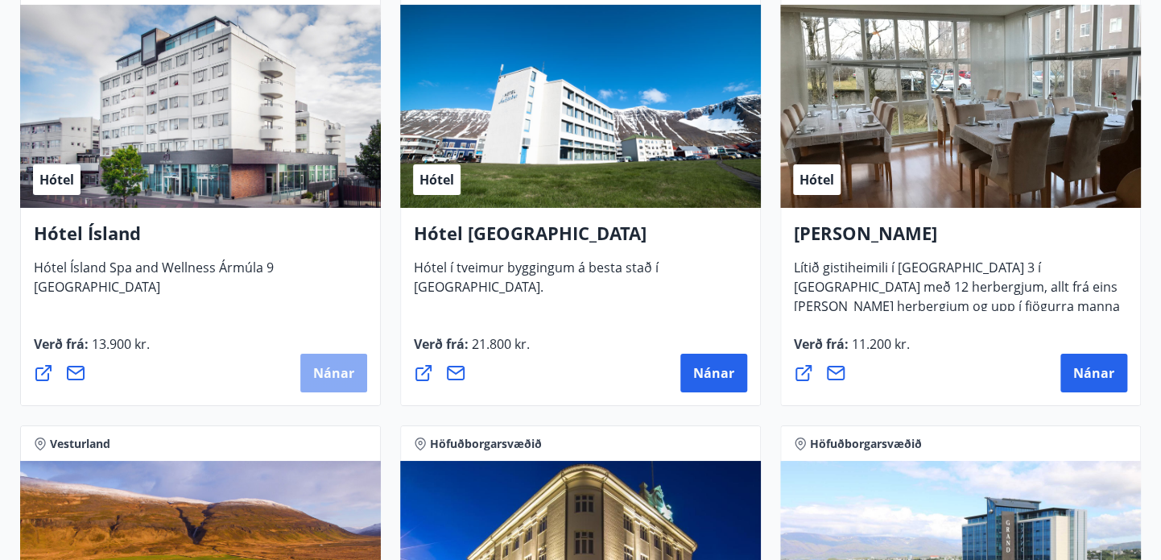
click at [340, 376] on span "Nánar" at bounding box center [333, 373] width 41 height 18
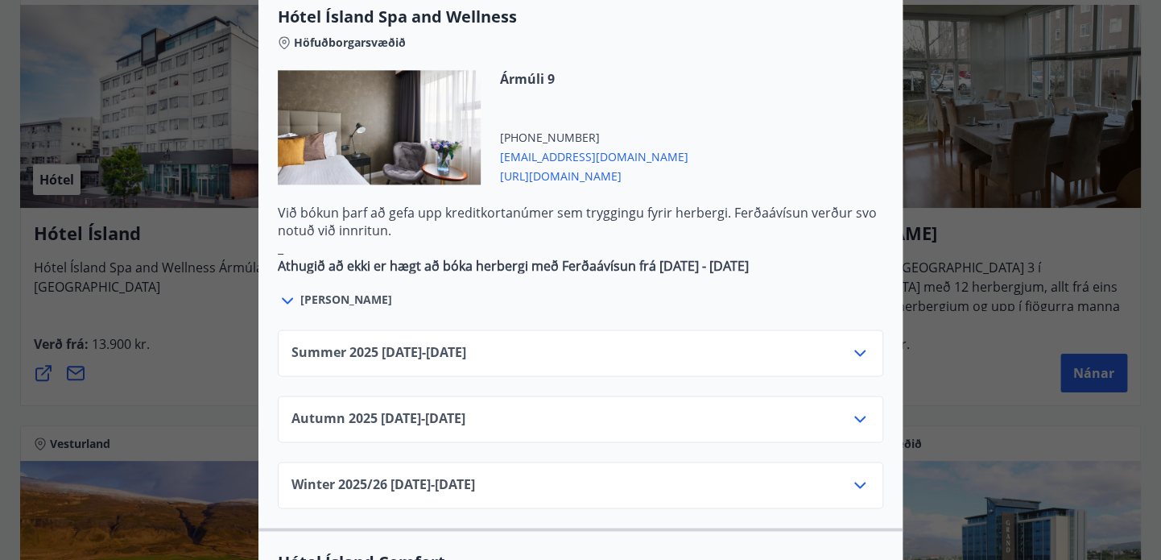
scroll to position [931, 0]
click at [866, 344] on icon at bounding box center [859, 353] width 19 height 19
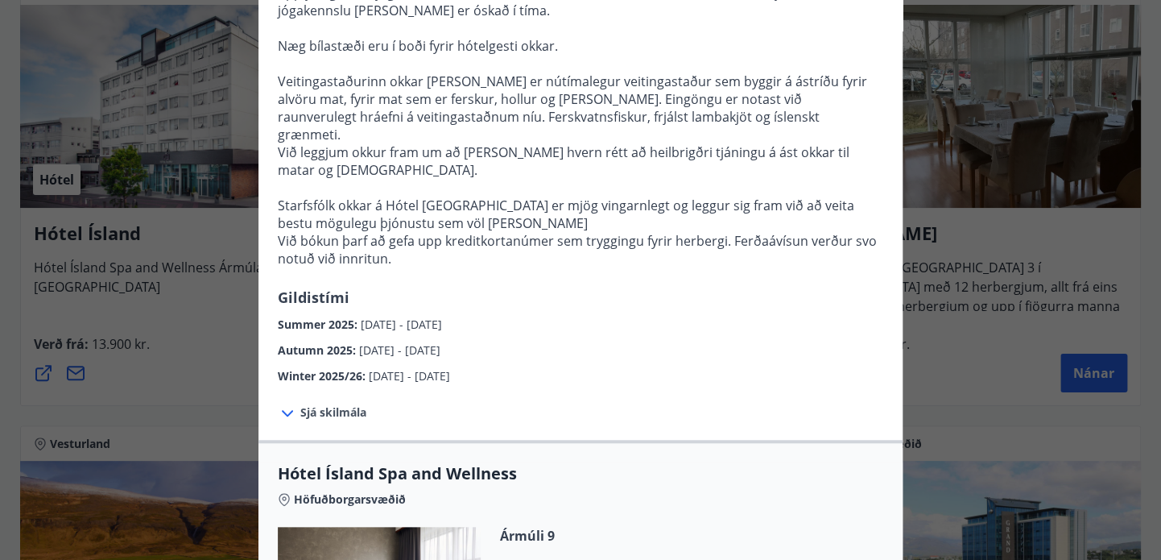
scroll to position [0, 0]
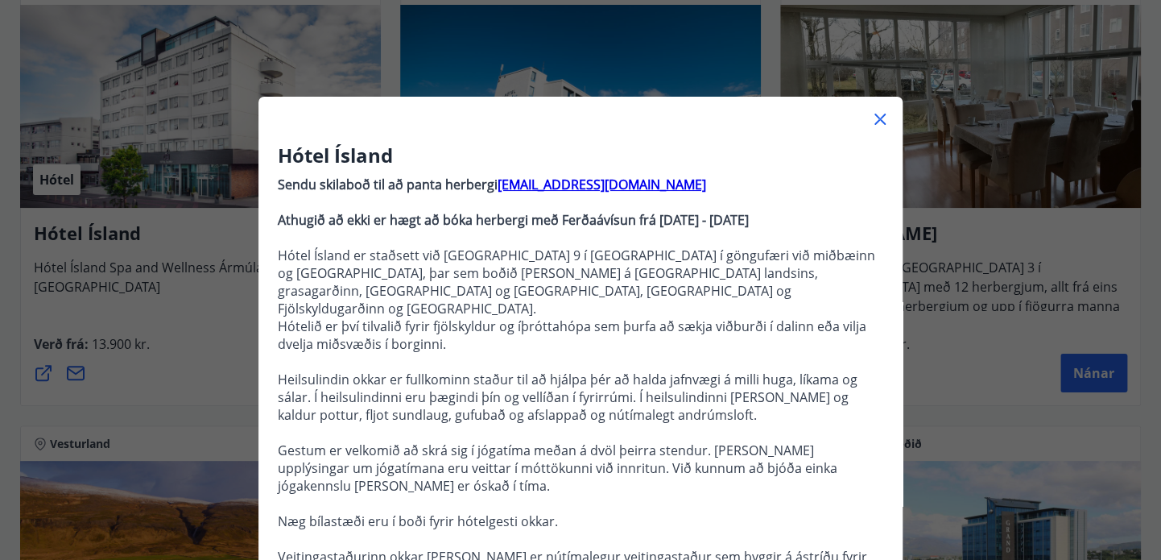
click at [887, 116] on icon at bounding box center [879, 119] width 19 height 19
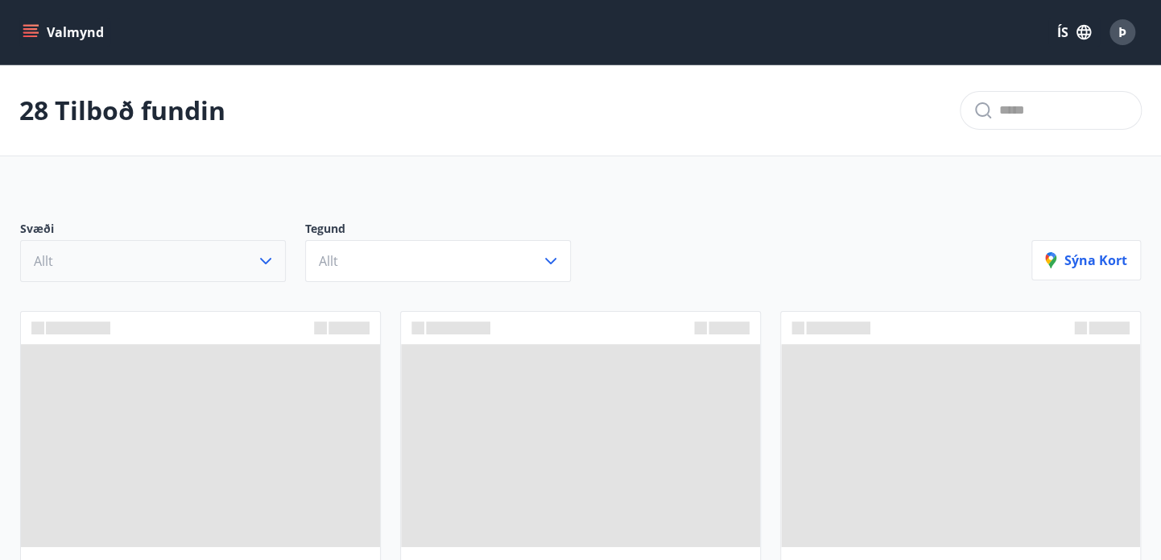
click at [280, 240] on button "Allt" at bounding box center [153, 261] width 266 height 42
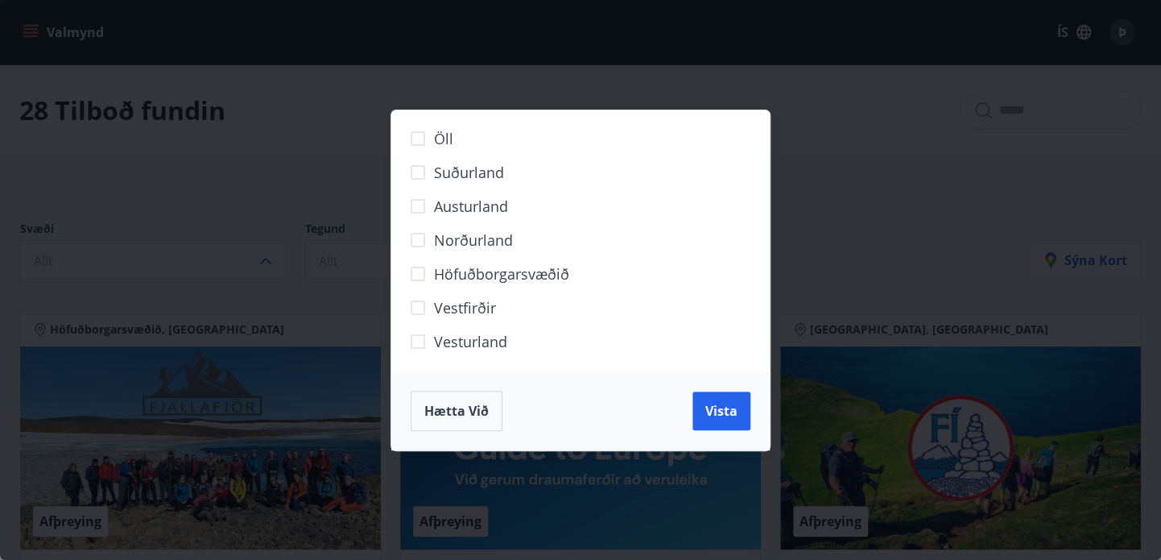
click at [263, 129] on div "Öll Suðurland [GEOGRAPHIC_DATA] Norðurland Höfuðborgarsvæðið [GEOGRAPHIC_DATA] …" at bounding box center [580, 280] width 1161 height 560
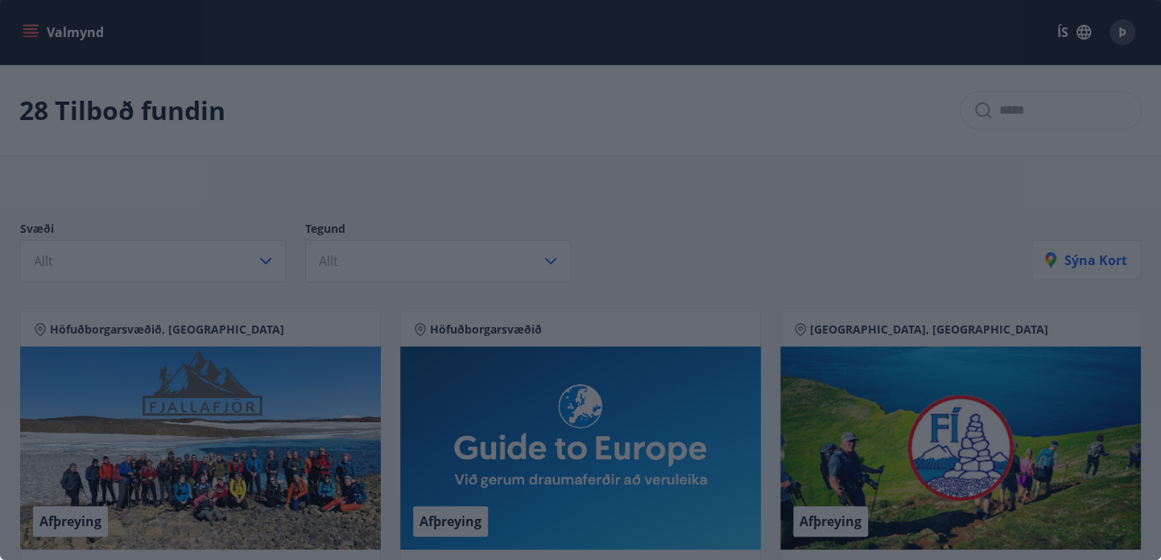
scroll to position [132, 0]
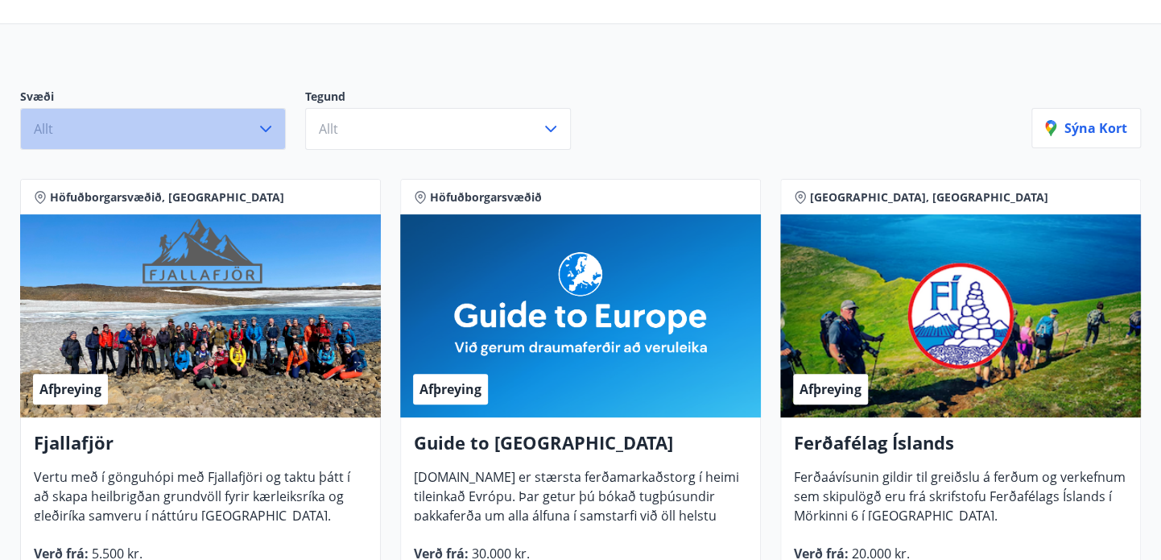
click at [267, 130] on icon "button" at bounding box center [265, 129] width 11 height 6
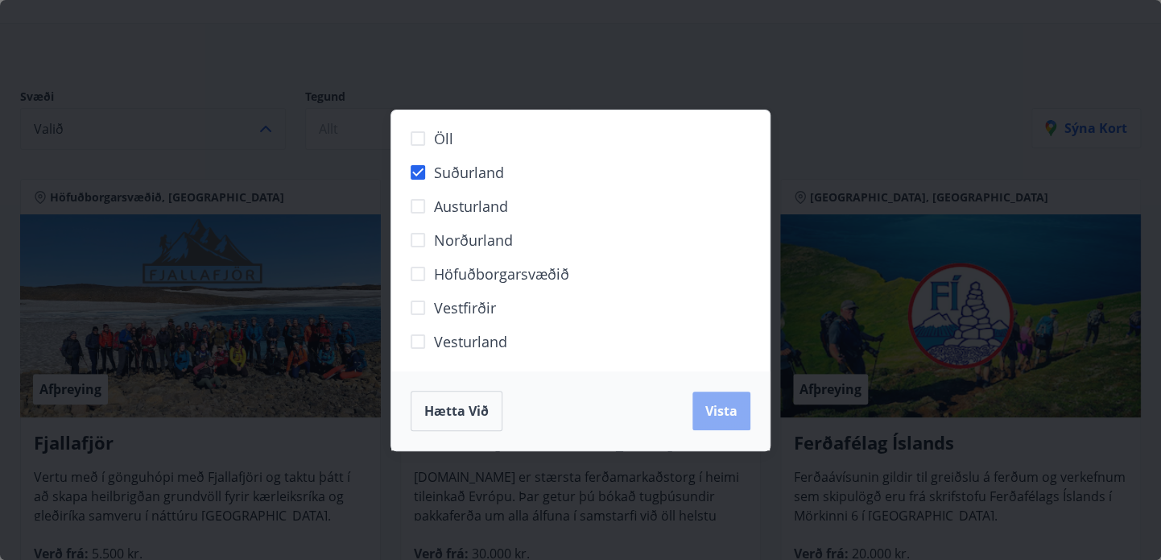
click at [750, 405] on button "Vista" at bounding box center [721, 410] width 58 height 39
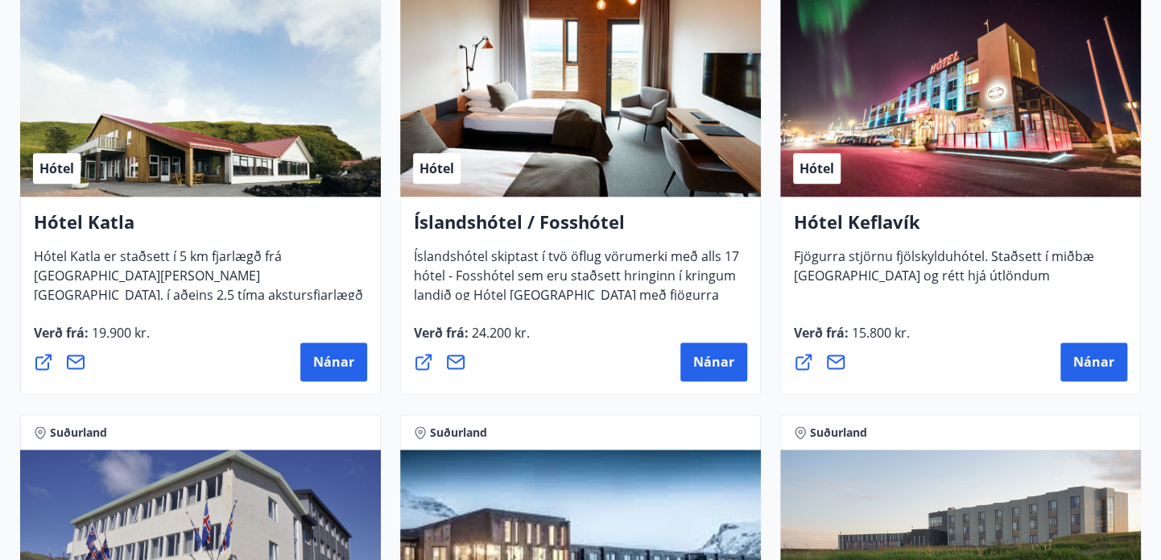
scroll to position [854, 0]
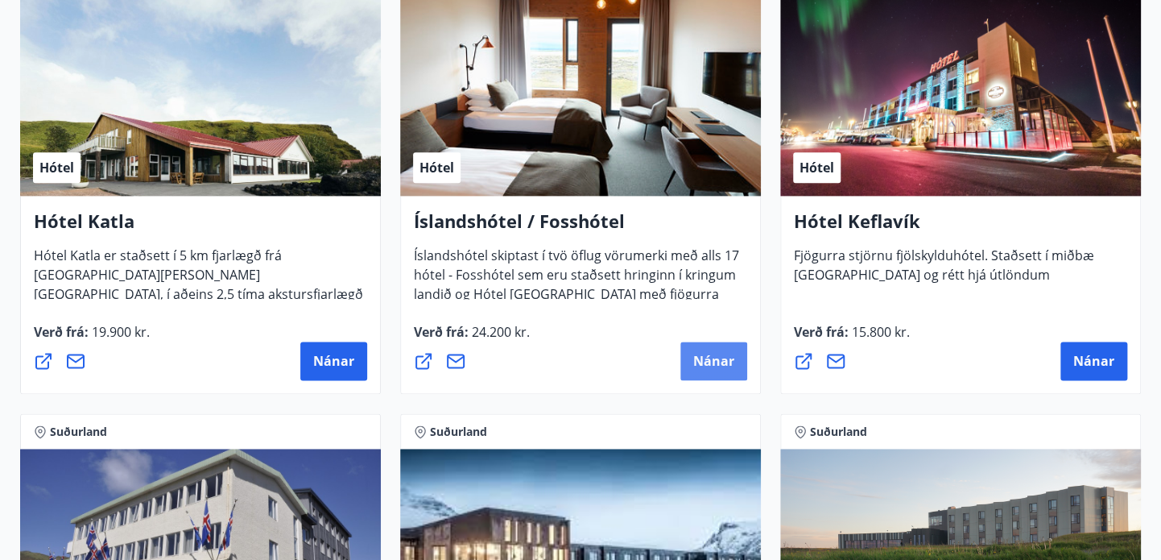
click at [719, 373] on button "Nánar" at bounding box center [713, 360] width 67 height 39
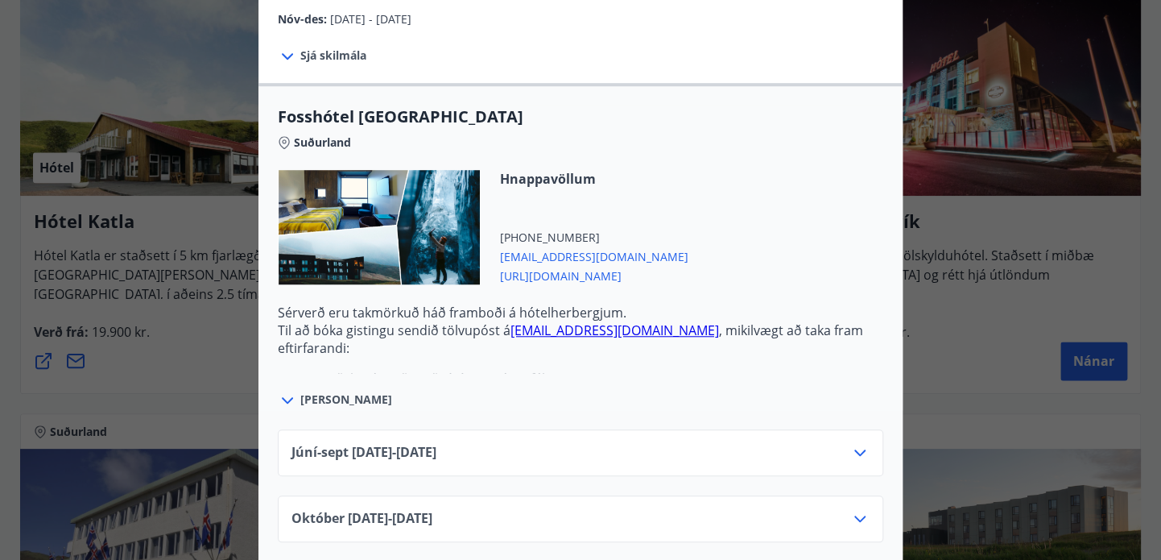
scroll to position [0, 0]
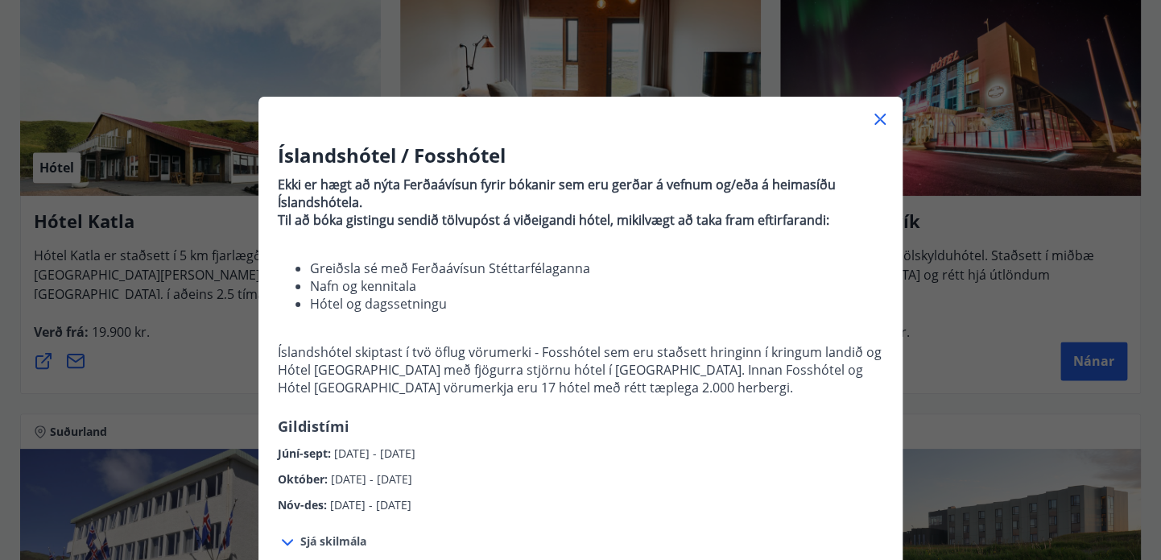
click at [874, 120] on icon at bounding box center [879, 119] width 19 height 19
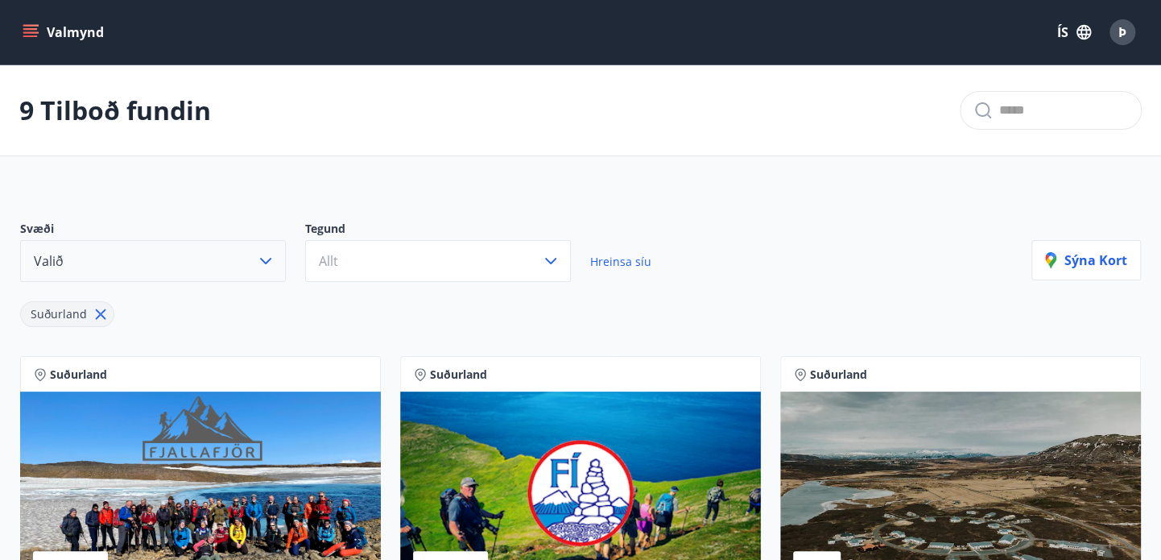
click at [36, 25] on icon "menu" at bounding box center [32, 26] width 18 height 2
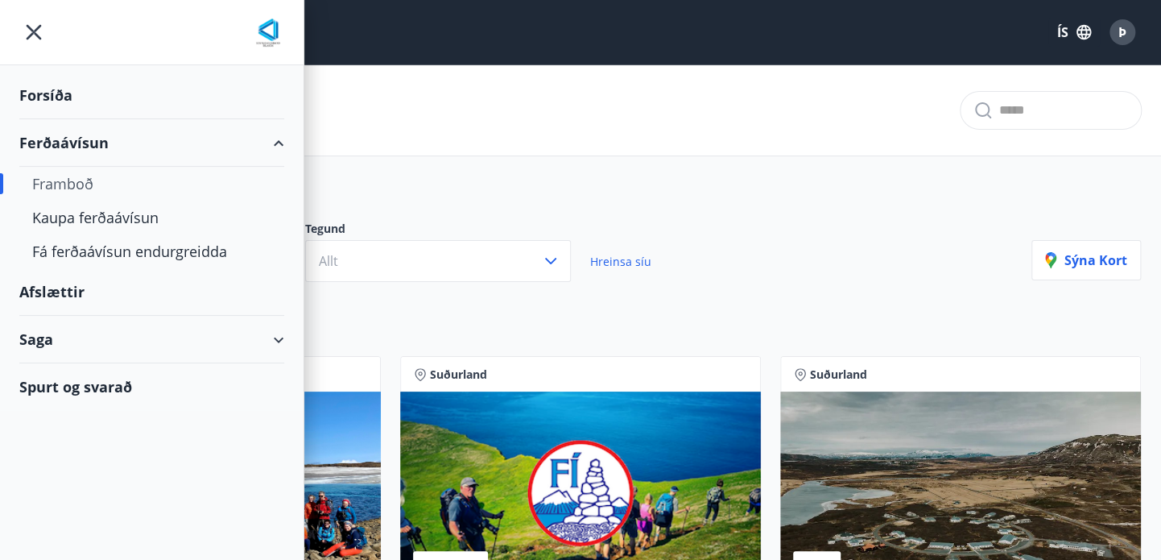
click at [64, 284] on div "Afslættir" at bounding box center [151, 292] width 265 height 48
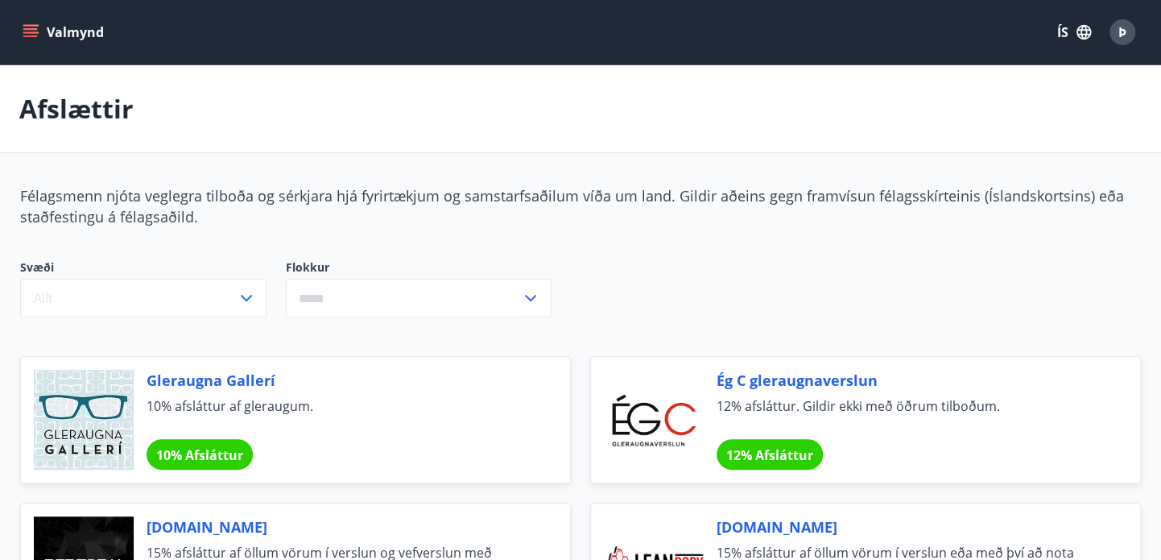
click at [73, 39] on button "Valmynd" at bounding box center [64, 32] width 91 height 29
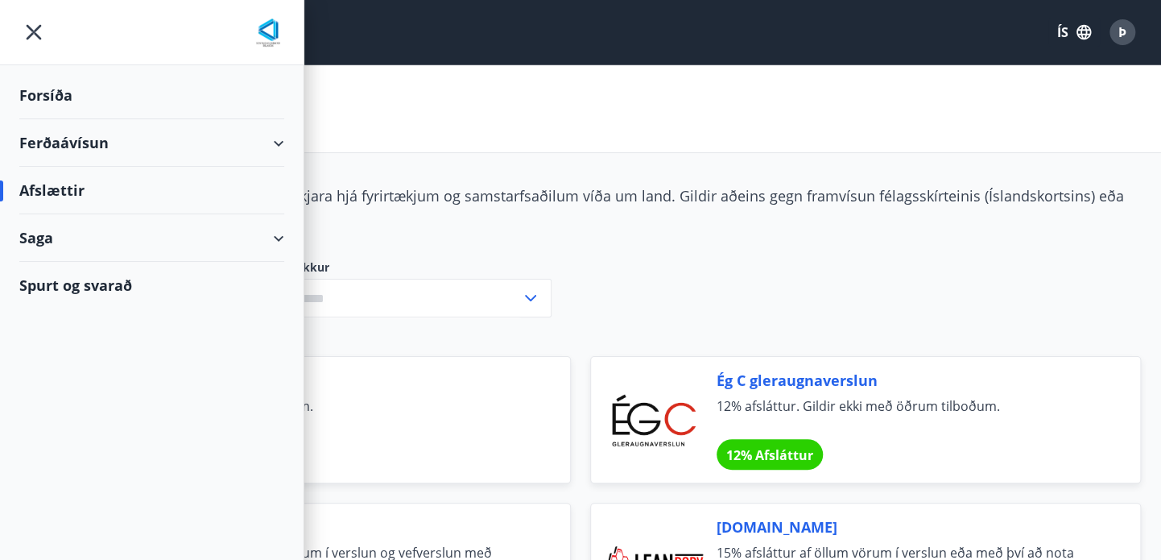
click at [65, 97] on div "Forsíða" at bounding box center [151, 96] width 265 height 48
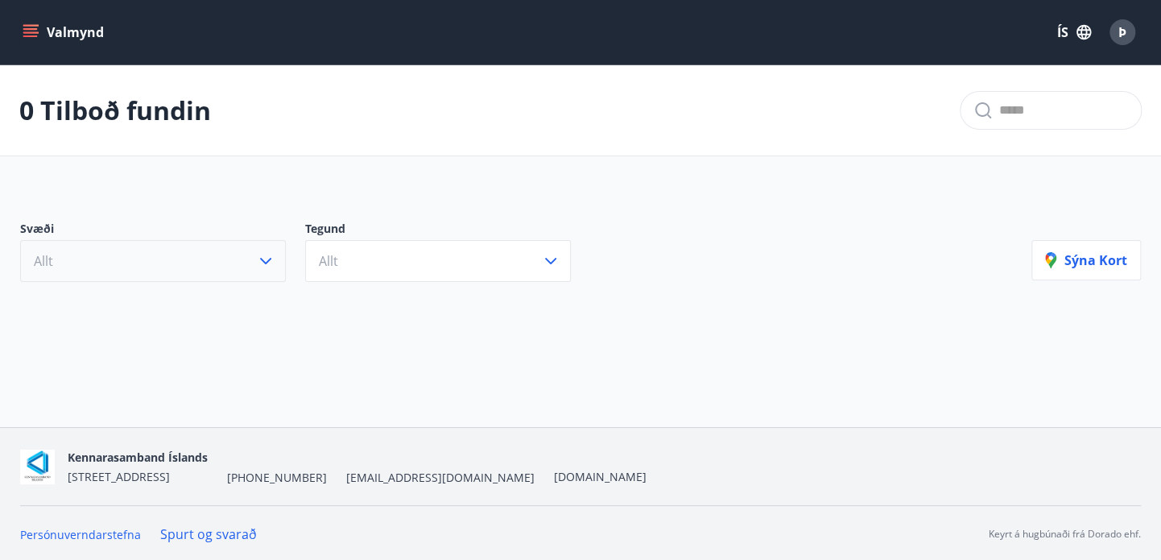
click at [273, 262] on icon "button" at bounding box center [265, 260] width 19 height 19
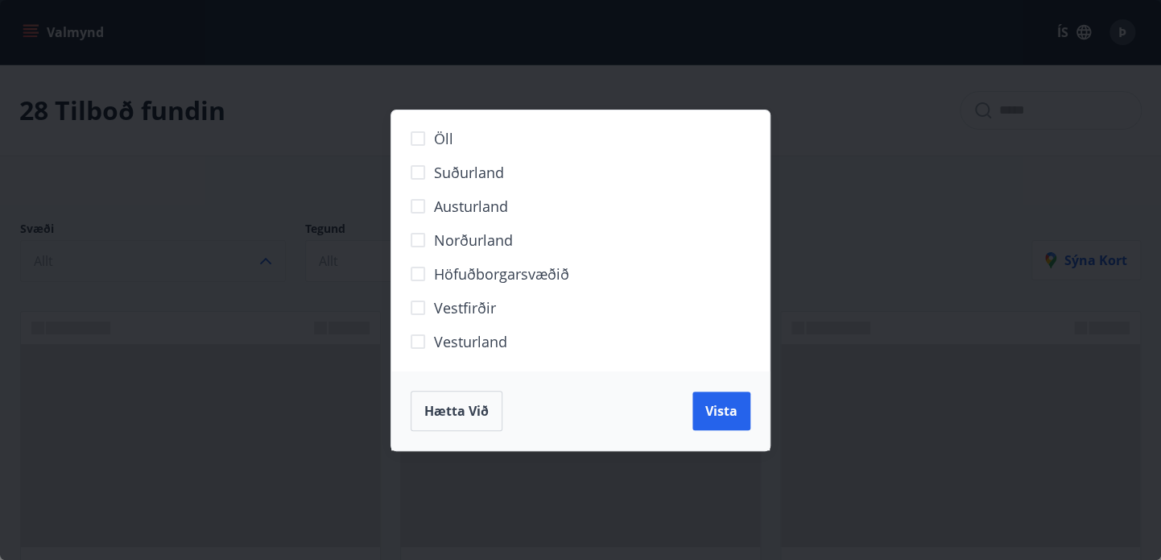
click at [260, 258] on div "Öll Suðurland [GEOGRAPHIC_DATA] Norðurland Höfuðborgarsvæðið [GEOGRAPHIC_DATA] …" at bounding box center [580, 280] width 1161 height 560
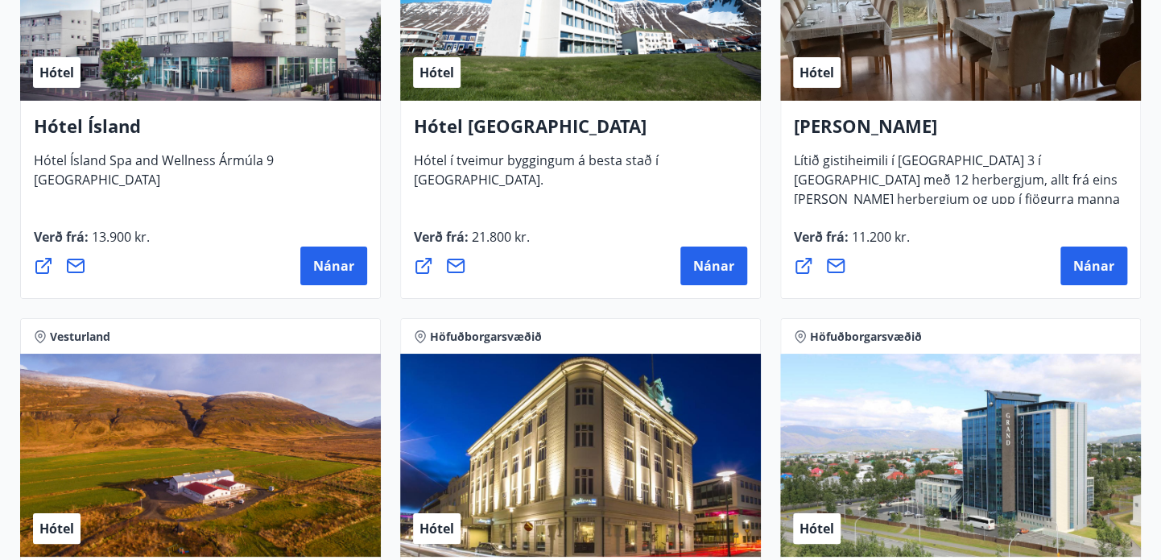
scroll to position [2726, 0]
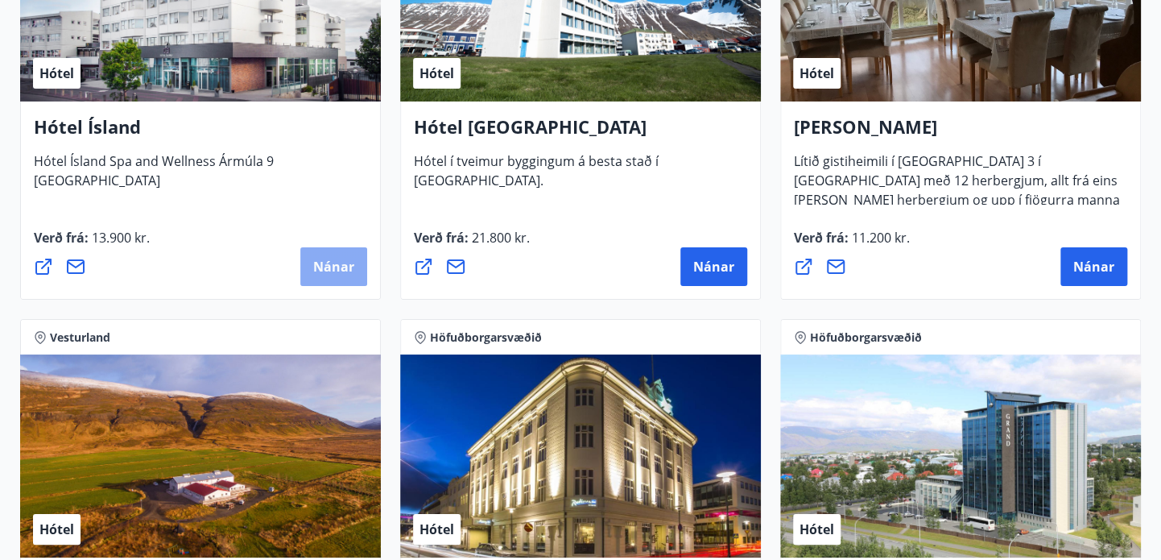
click at [335, 273] on span "Nánar" at bounding box center [333, 267] width 41 height 18
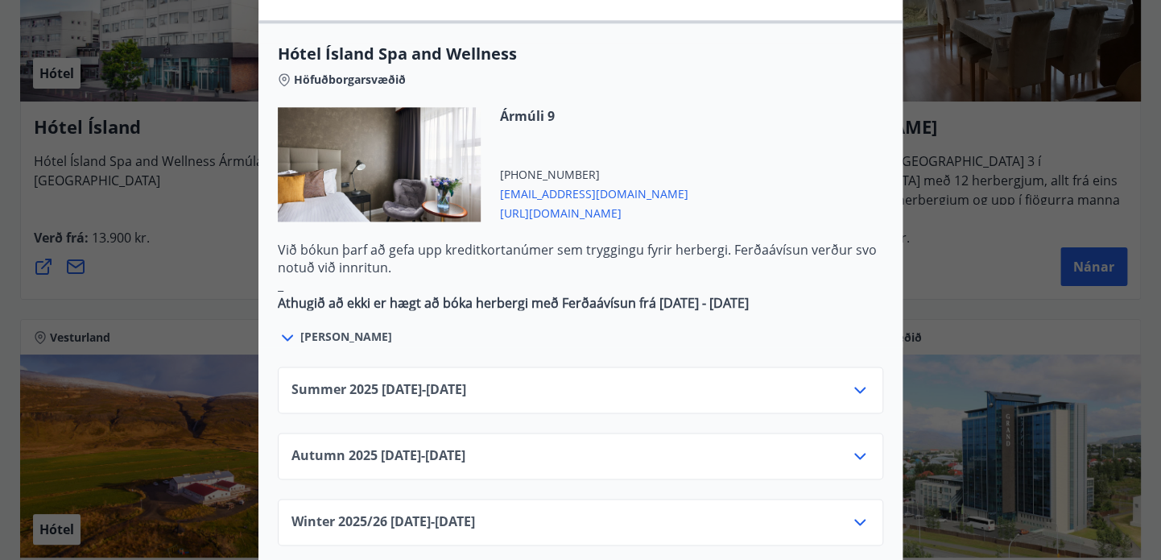
scroll to position [899, 0]
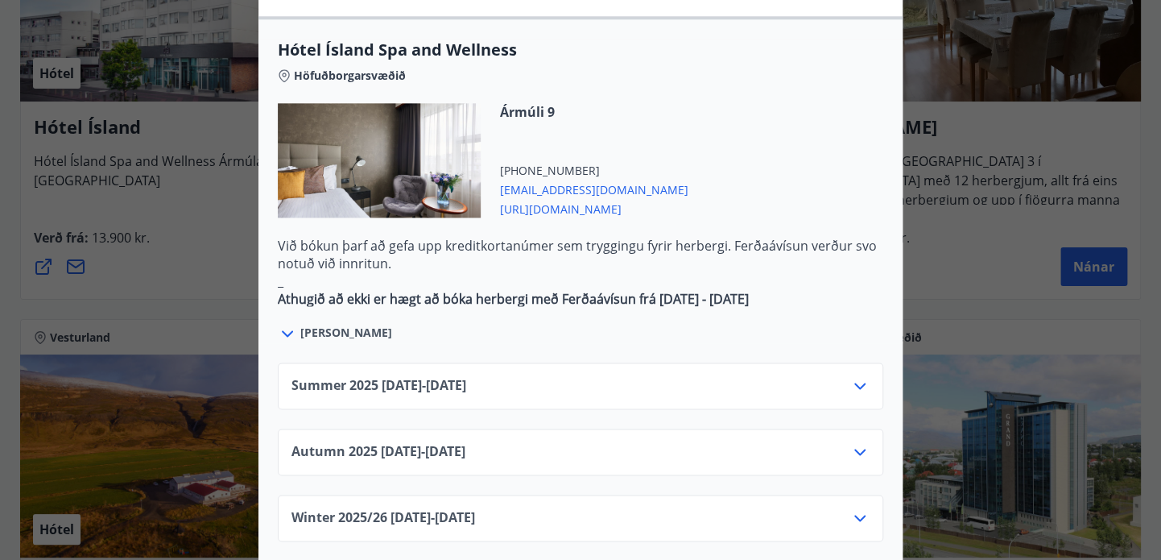
click at [865, 376] on icon at bounding box center [859, 385] width 19 height 19
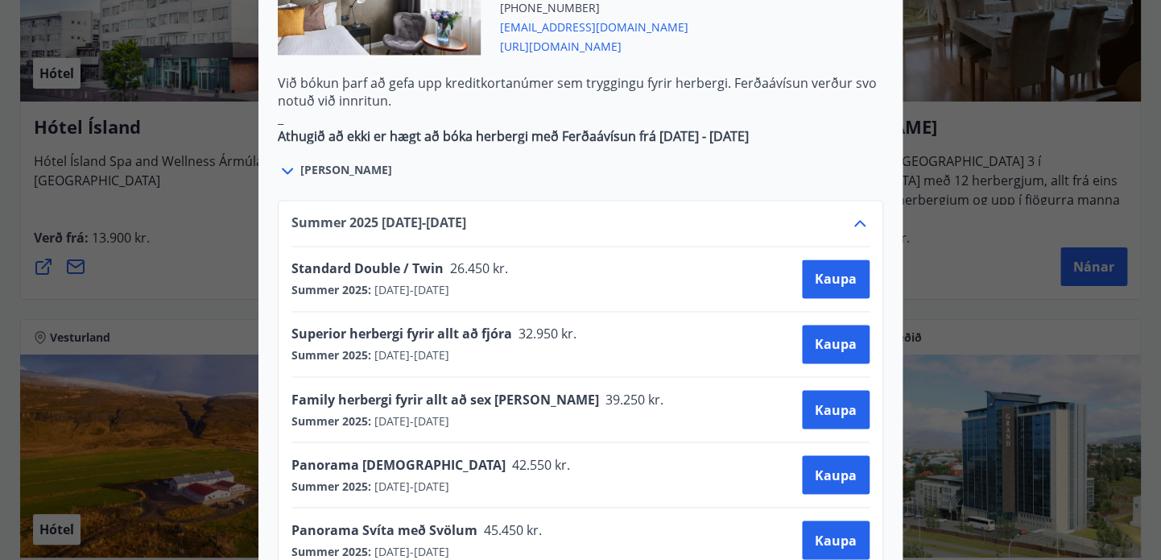
scroll to position [1074, 0]
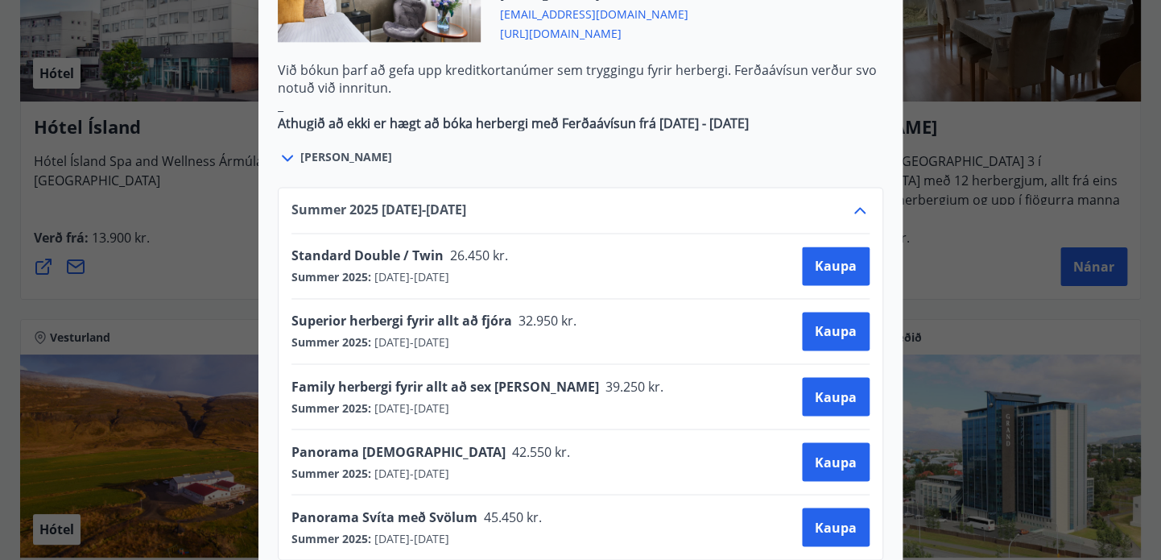
click at [211, 229] on div "Hótel Ísland Sendu skilaboð til að panta herbergi reception@hotelisland.is Athu…" at bounding box center [580, 280] width 1161 height 560
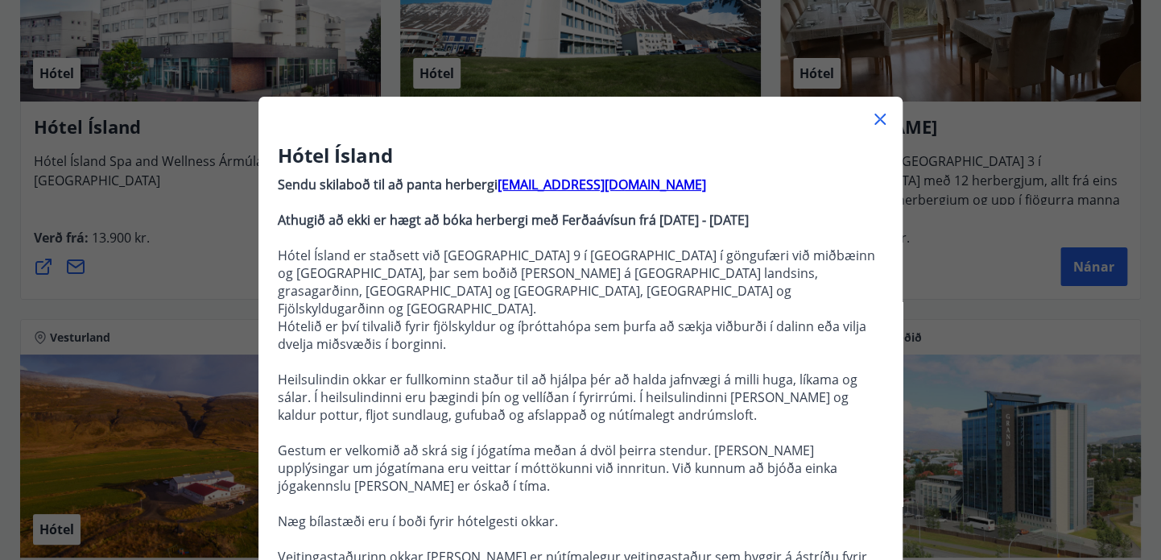
click at [211, 229] on div "Hótel Ísland Sendu skilaboð til að panta herbergi reception@hotelisland.is Athu…" at bounding box center [580, 280] width 1161 height 560
